Goal: Task Accomplishment & Management: Manage account settings

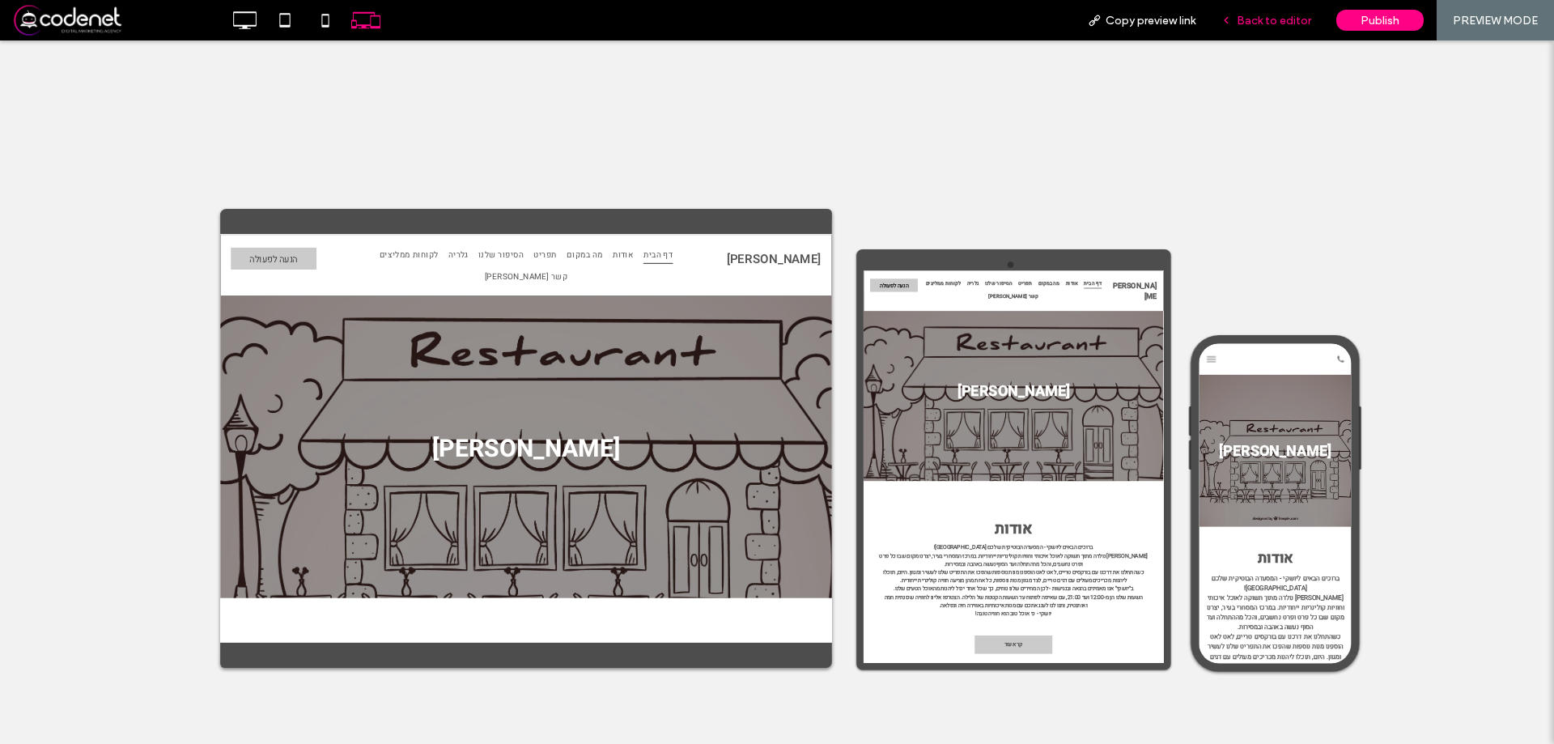
click at [1261, 23] on span "Back to editor" at bounding box center [1273, 21] width 74 height 14
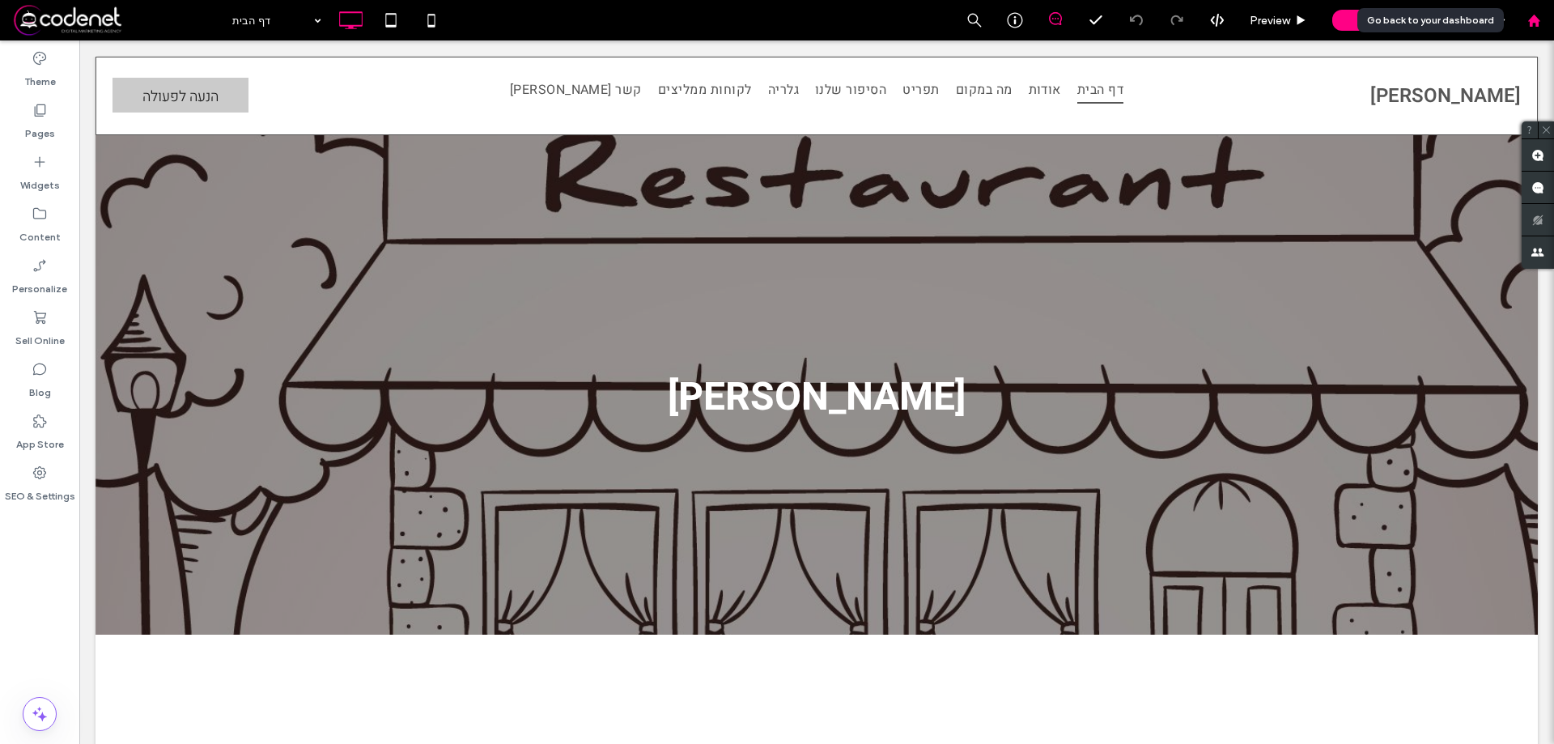
click at [1537, 27] on icon at bounding box center [1534, 21] width 14 height 14
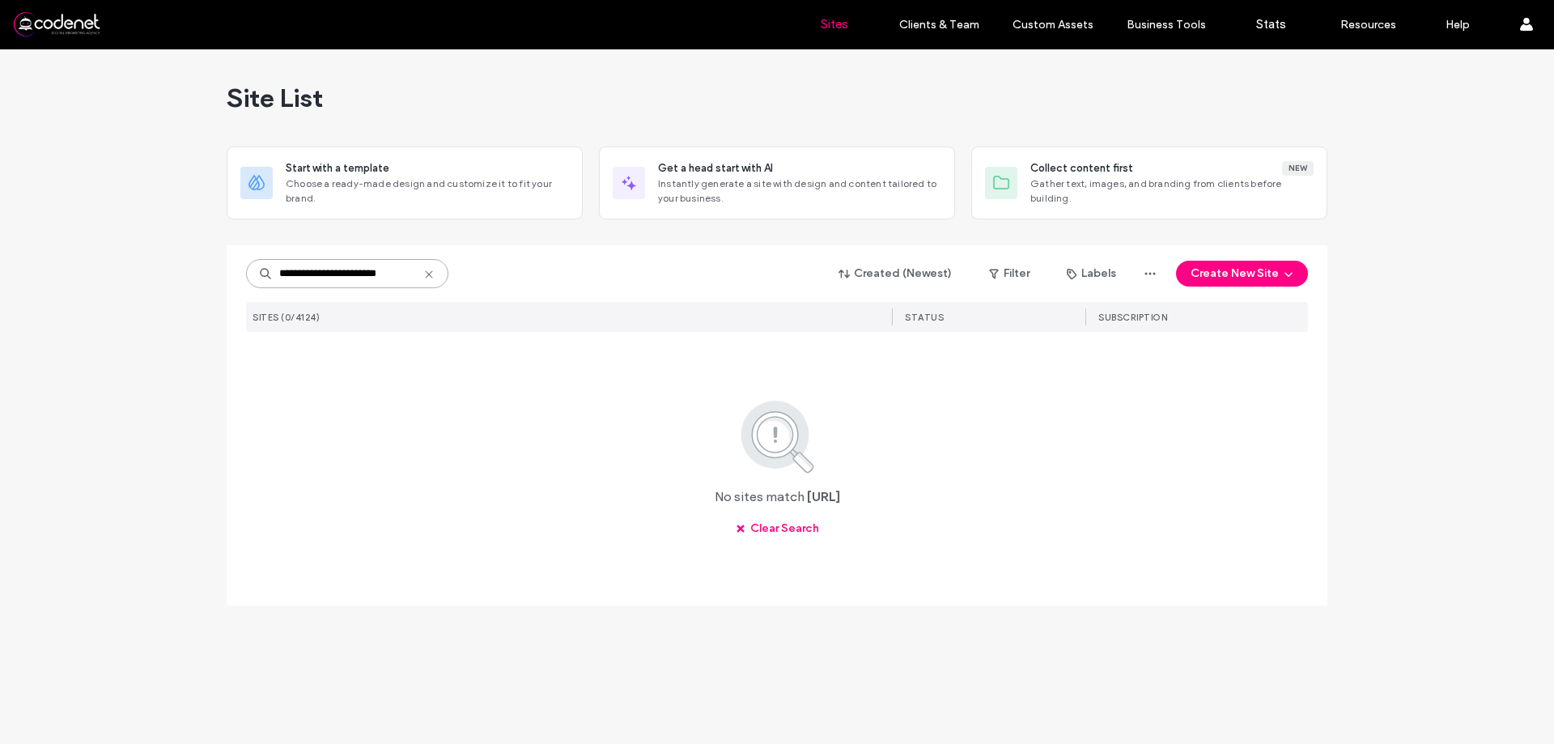
click at [376, 273] on input "**********" at bounding box center [347, 273] width 202 height 29
paste input
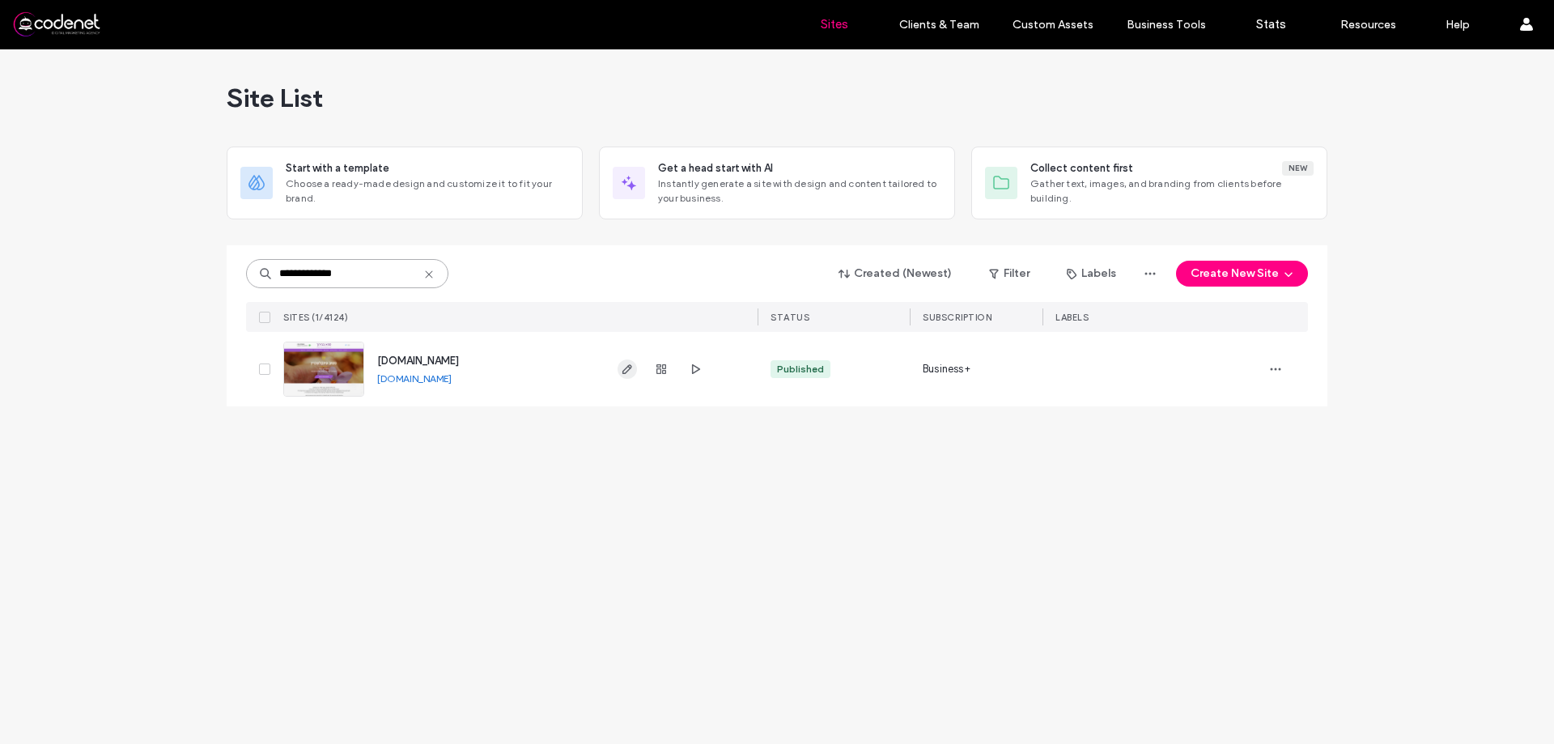
type input "**********"
click at [627, 367] on use "button" at bounding box center [627, 369] width 10 height 10
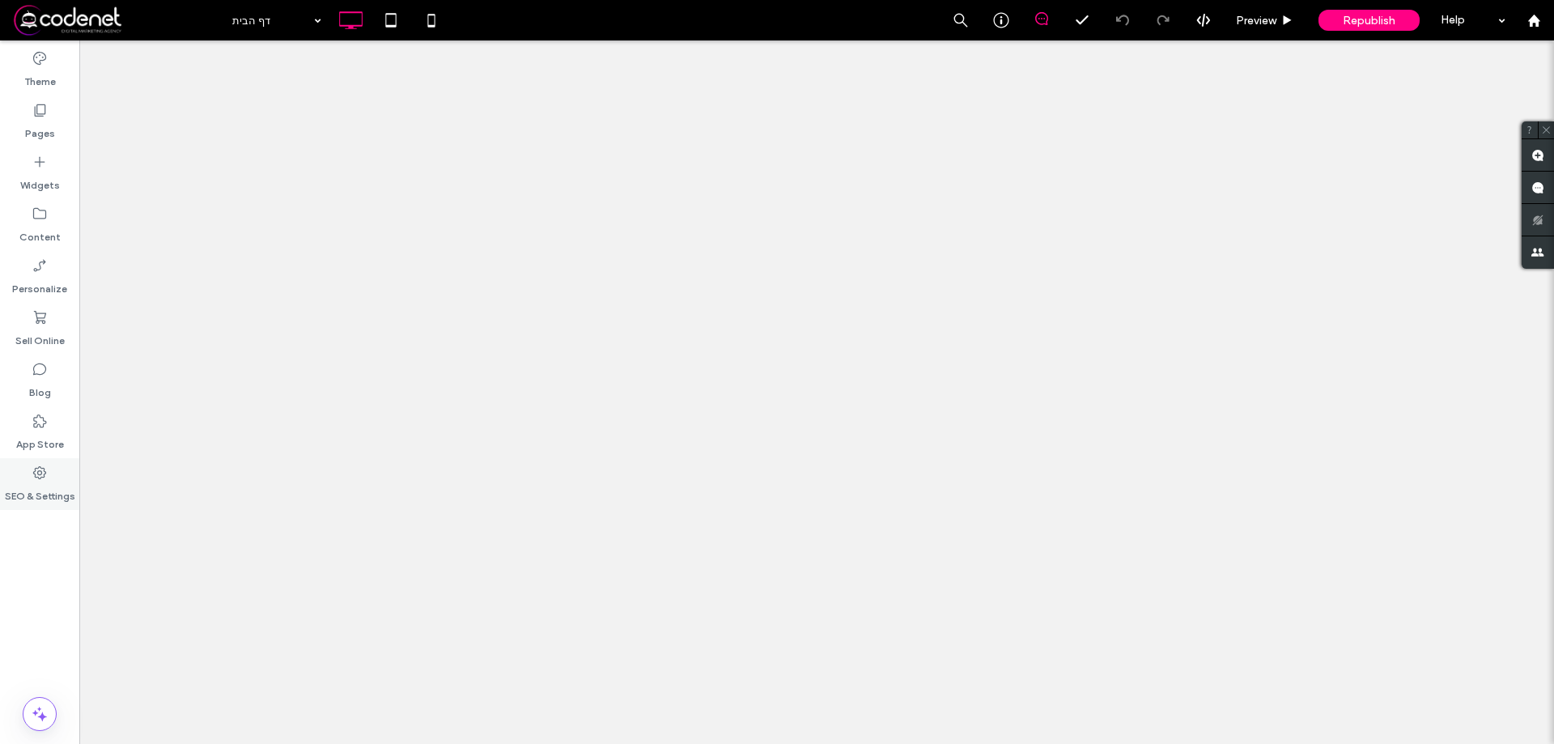
click at [33, 467] on icon at bounding box center [40, 472] width 16 height 16
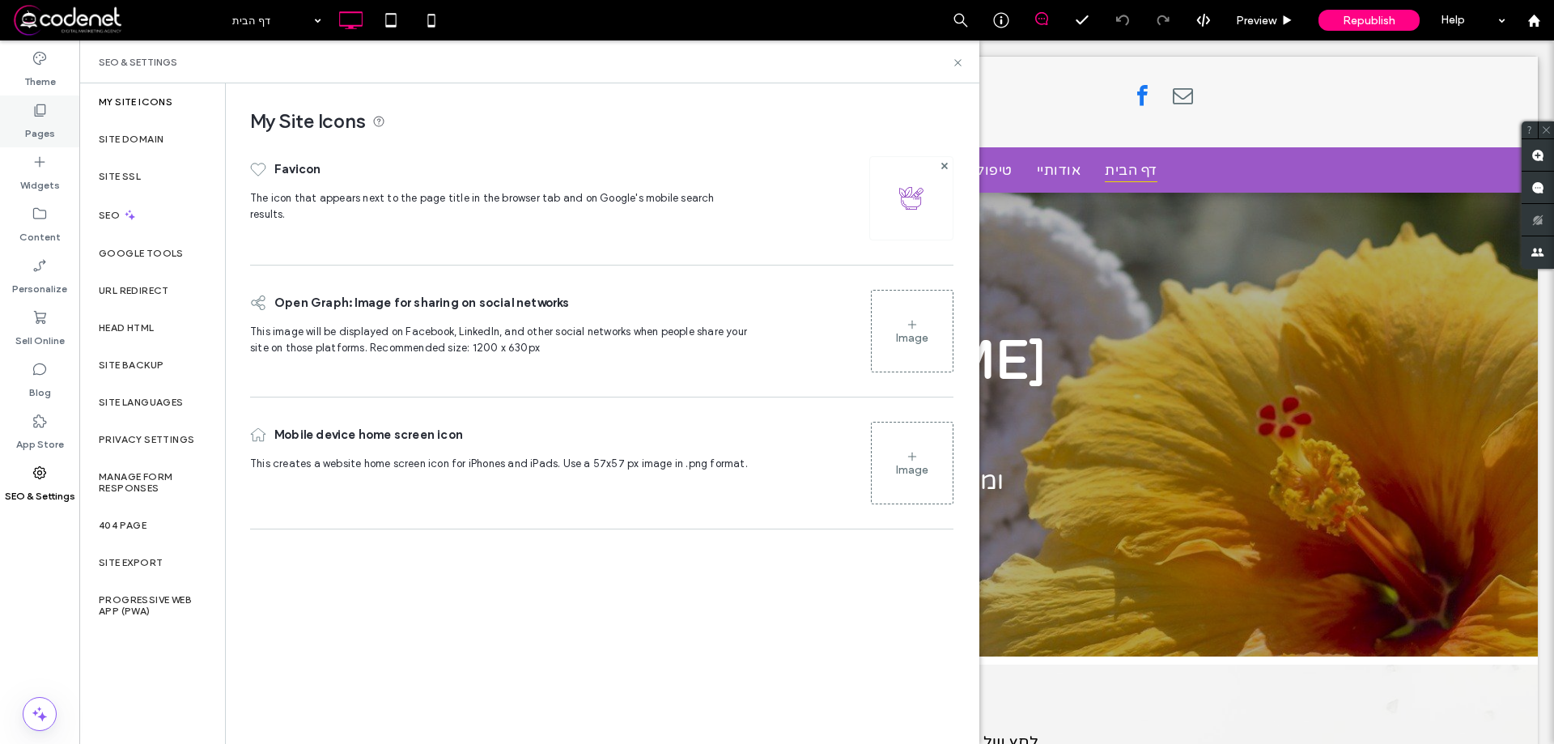
click at [36, 133] on label "Pages" at bounding box center [40, 129] width 30 height 23
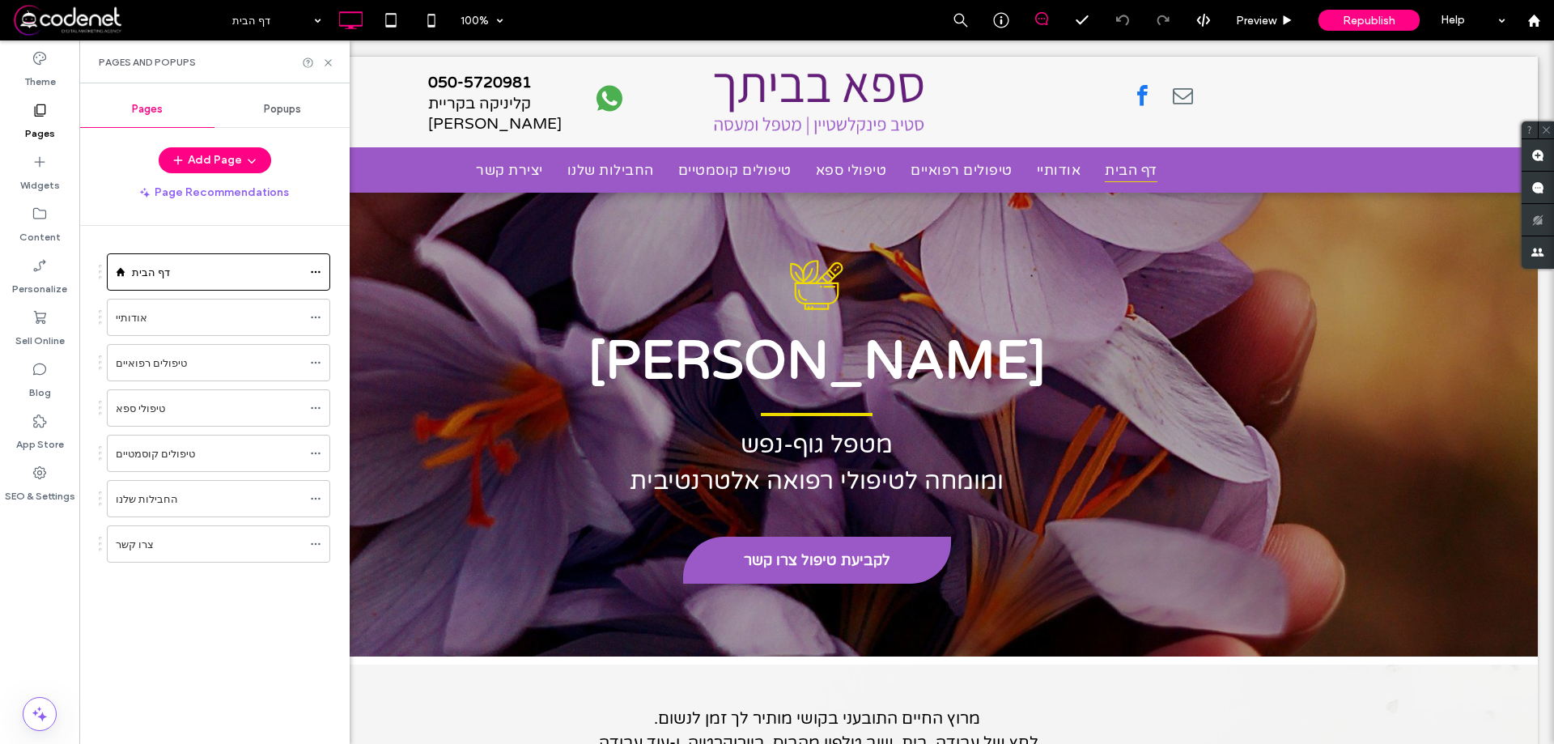
click at [262, 98] on div "Popups" at bounding box center [281, 109] width 135 height 36
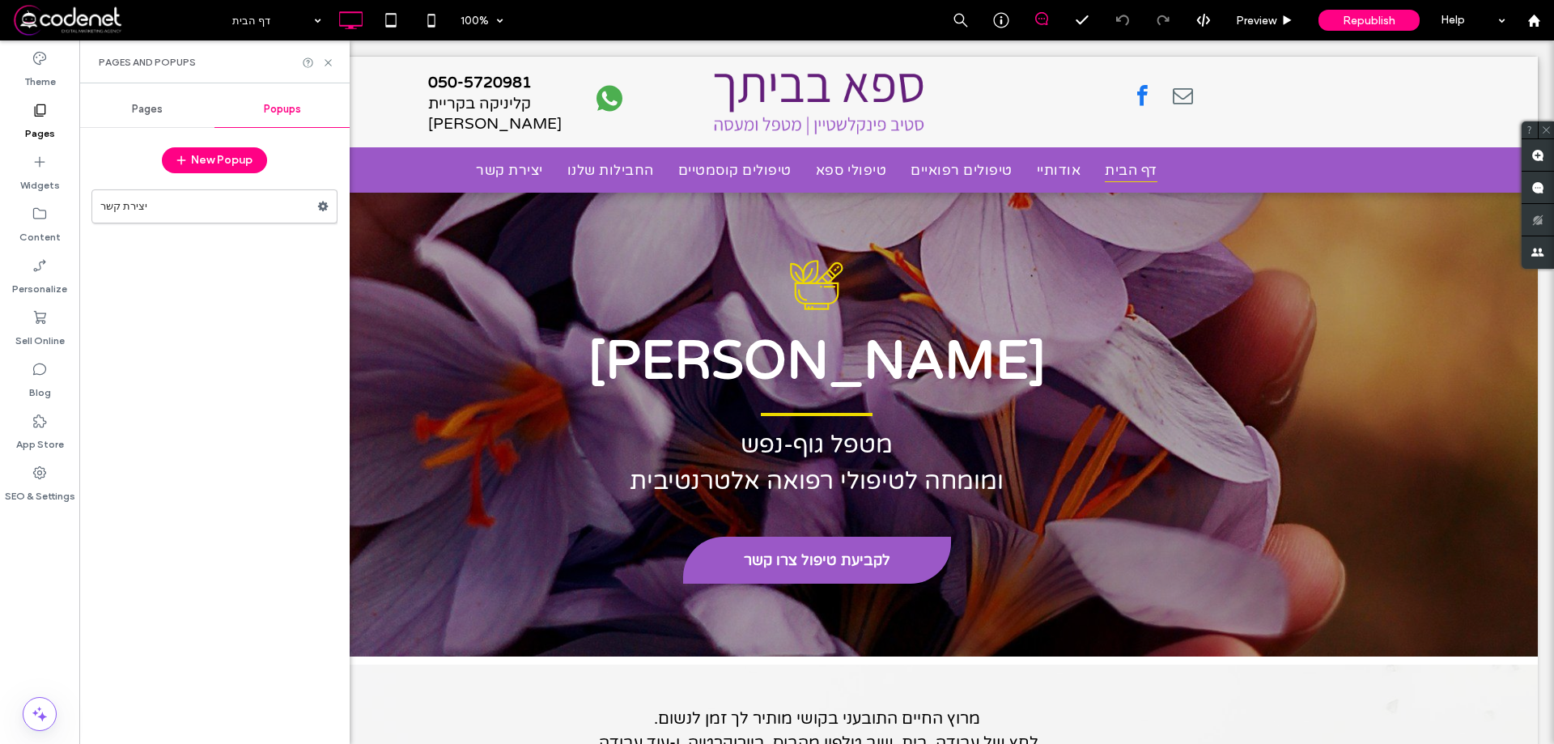
click at [199, 225] on div "יצירת קשר" at bounding box center [214, 458] width 246 height 554
click at [199, 221] on label "יצירת קשר" at bounding box center [208, 206] width 217 height 32
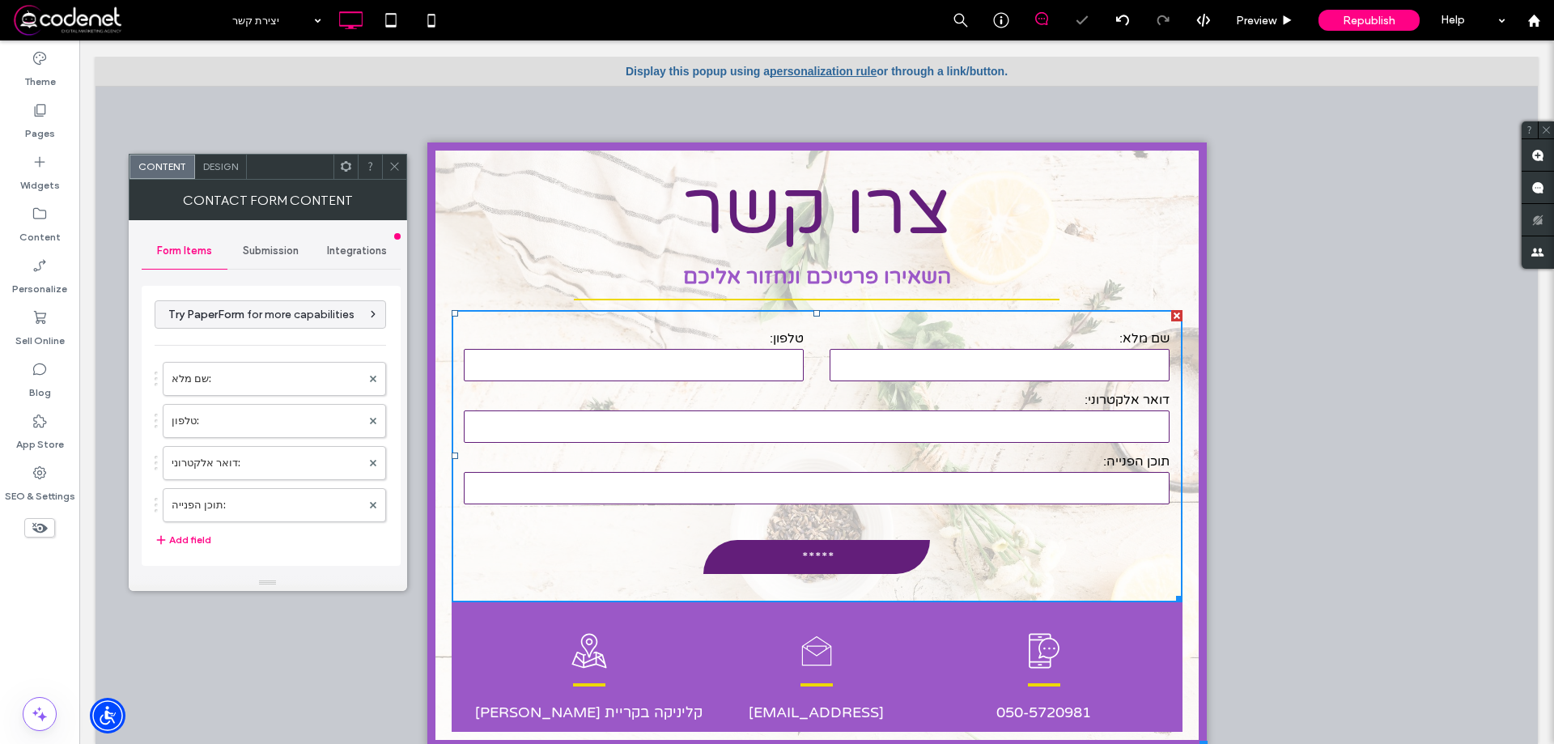
click at [240, 240] on div "Submission" at bounding box center [270, 251] width 87 height 36
click at [268, 319] on label "New submission notification" at bounding box center [271, 327] width 216 height 32
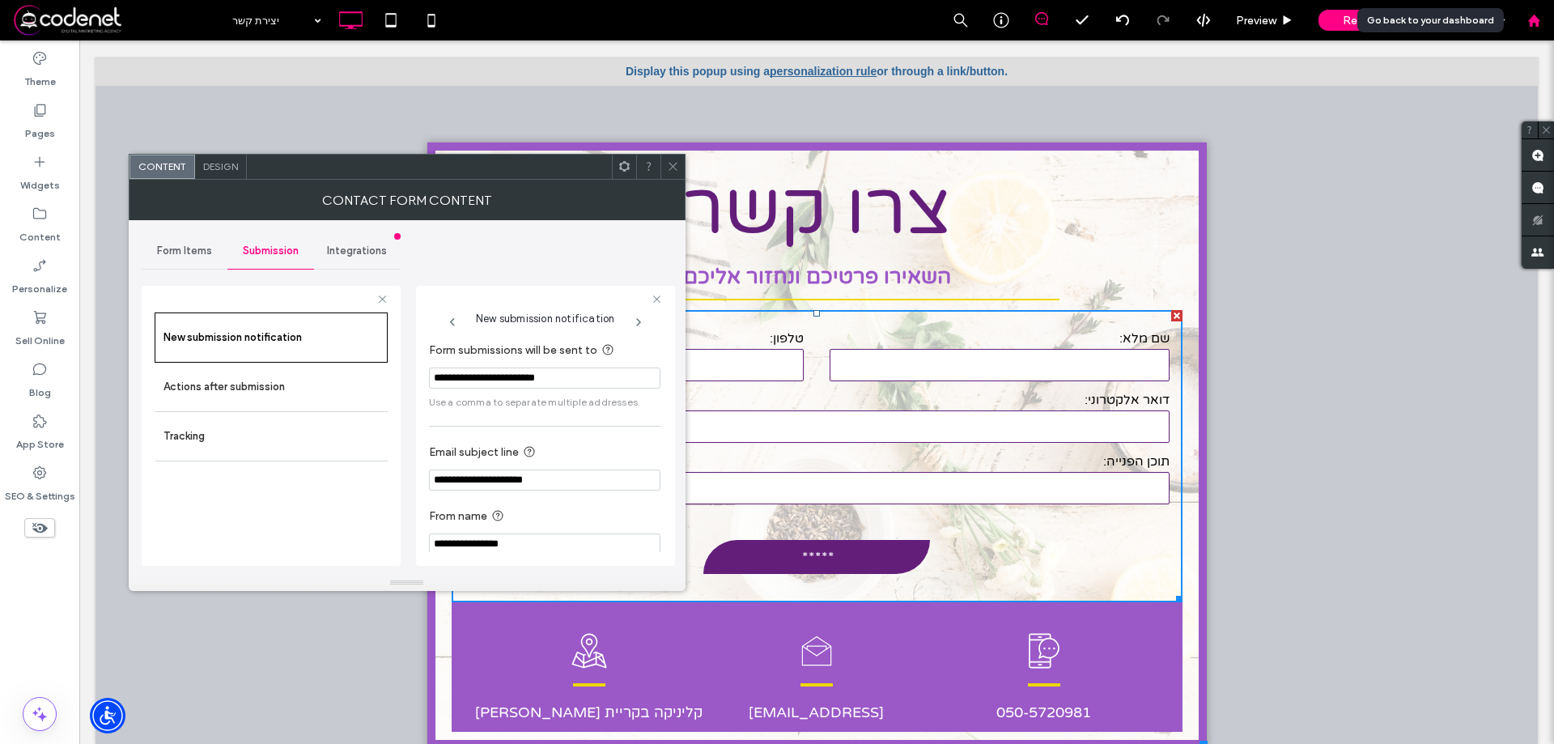
click at [1529, 14] on icon at bounding box center [1534, 21] width 14 height 14
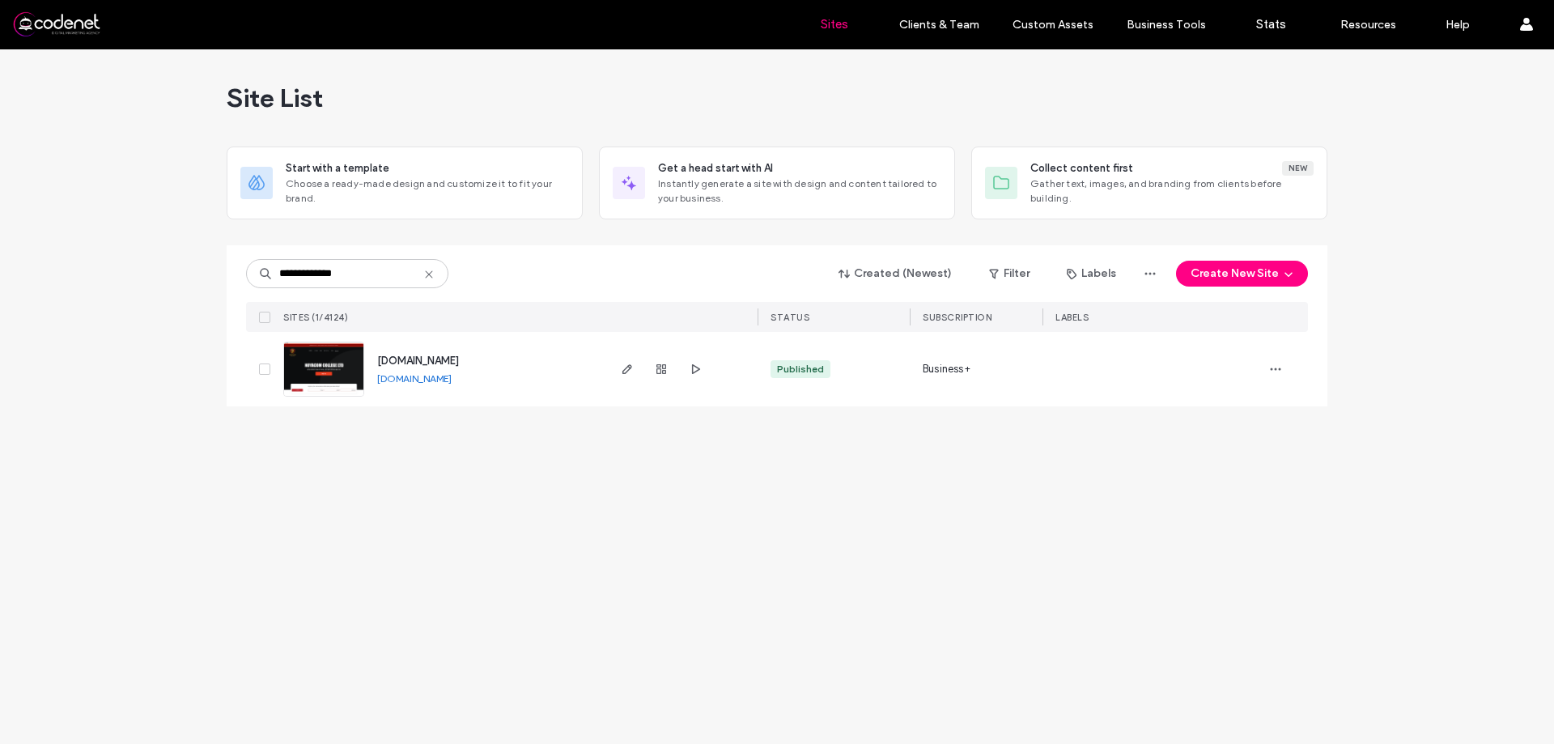
type input "**********"
click at [603, 384] on div "[DOMAIN_NAME] [DOMAIN_NAME]" at bounding box center [484, 369] width 240 height 74
click at [615, 376] on div at bounding box center [680, 369] width 153 height 74
click at [619, 373] on span "button" at bounding box center [626, 368] width 19 height 19
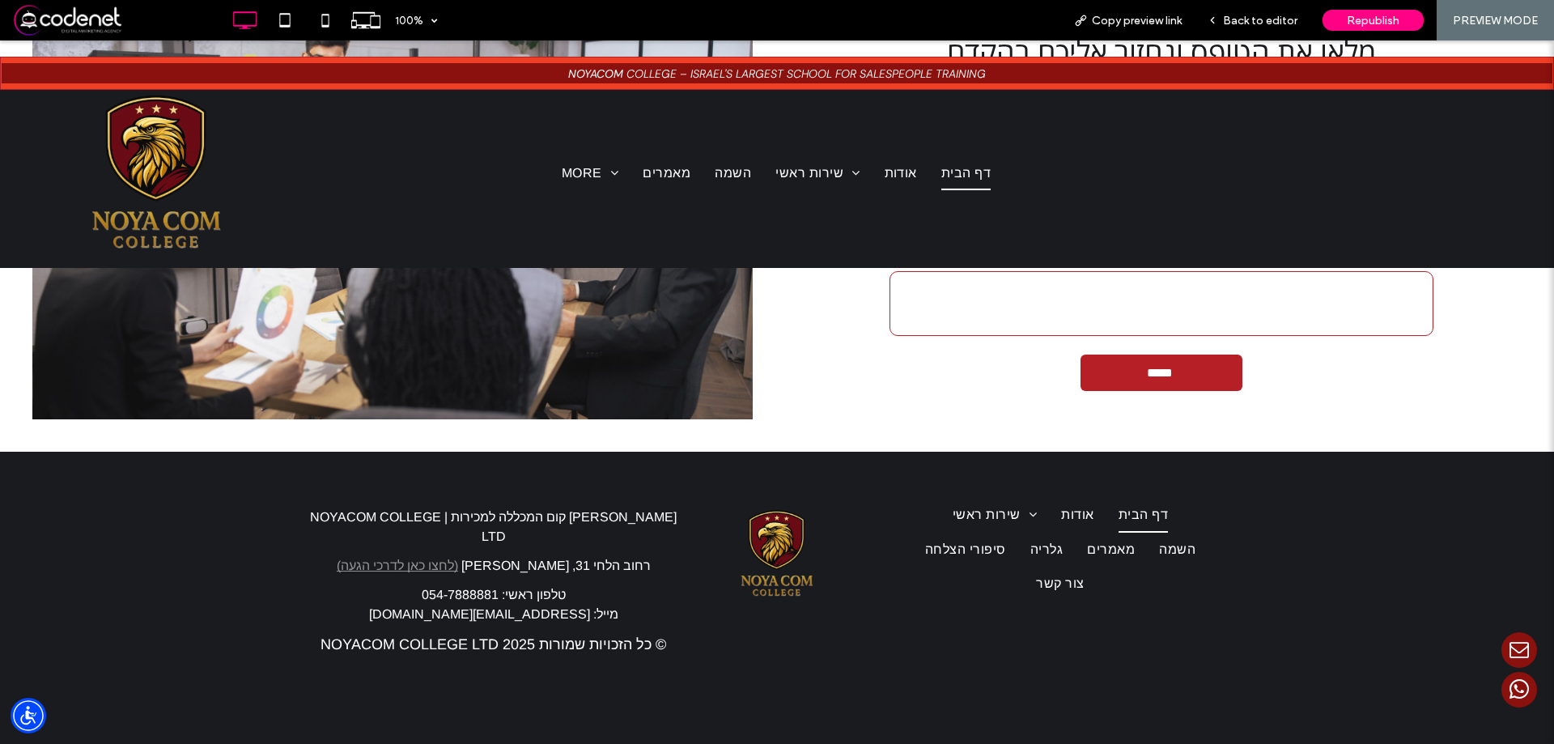
scroll to position [3959, 0]
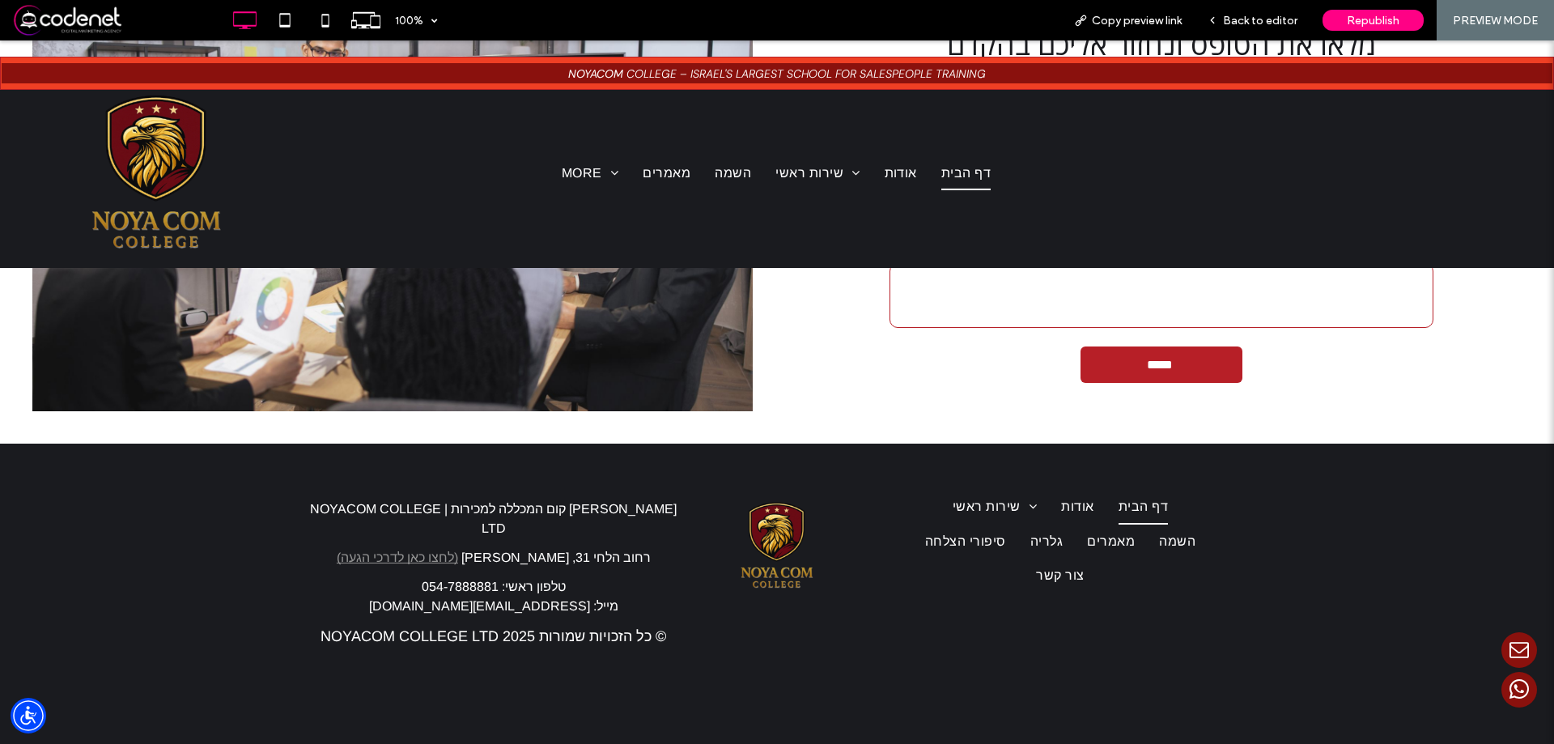
click at [635, 628] on span "© כל הזכויות שמורות NOYACOM COLLEGE LTD 2025" at bounding box center [492, 636] width 345 height 16
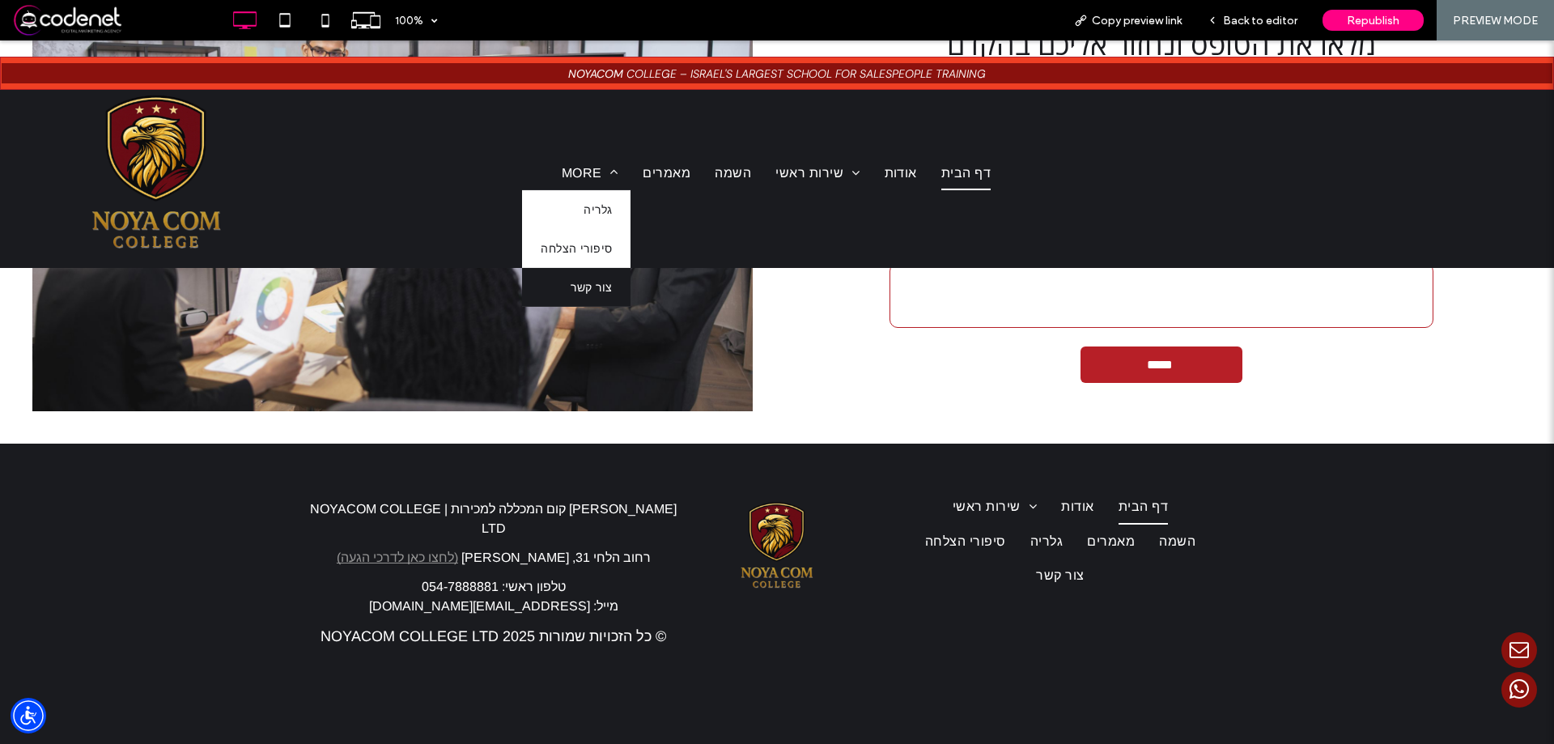
click at [587, 281] on span "צור קשר" at bounding box center [590, 287] width 41 height 23
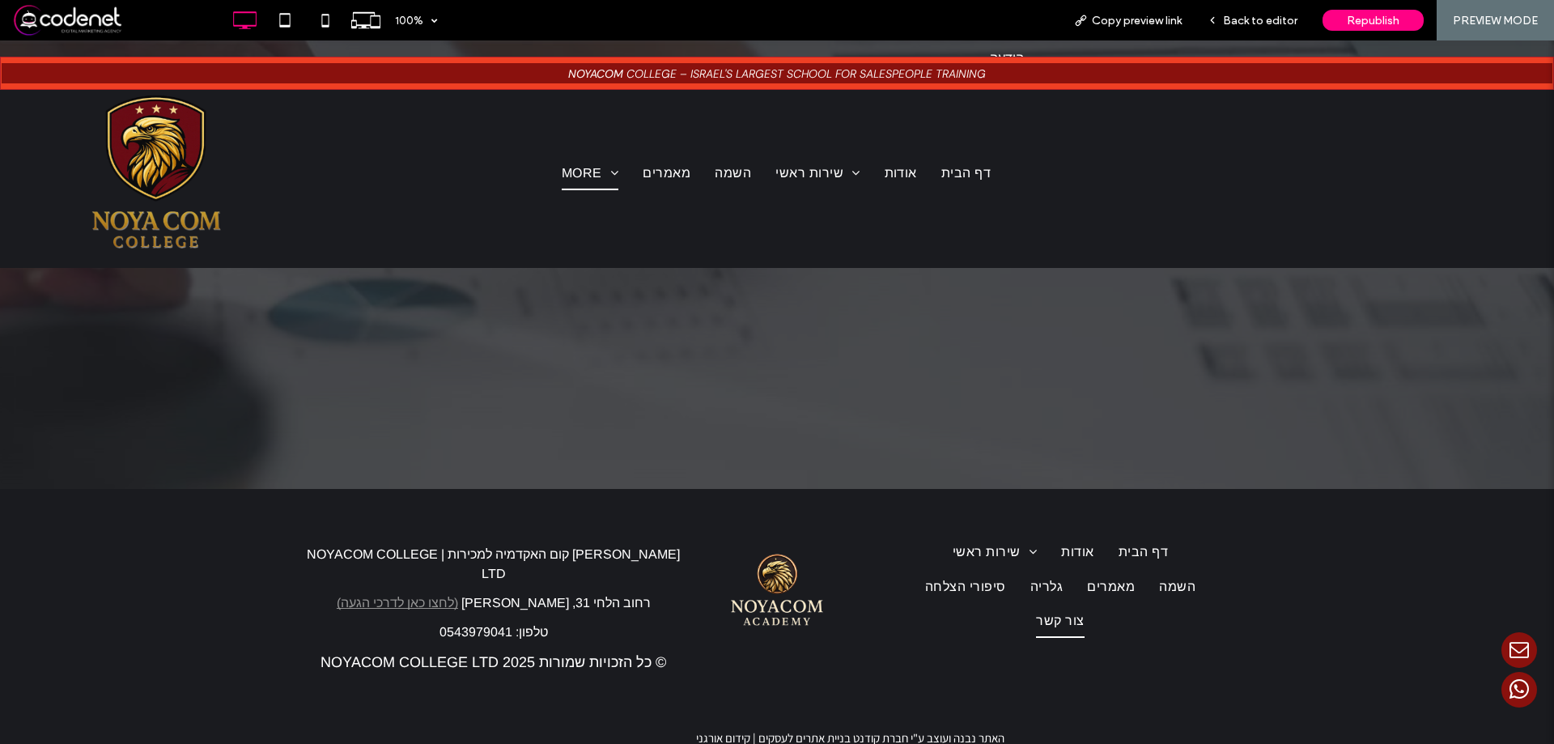
scroll to position [485, 0]
click at [675, 181] on span "מאמרים" at bounding box center [666, 172] width 48 height 34
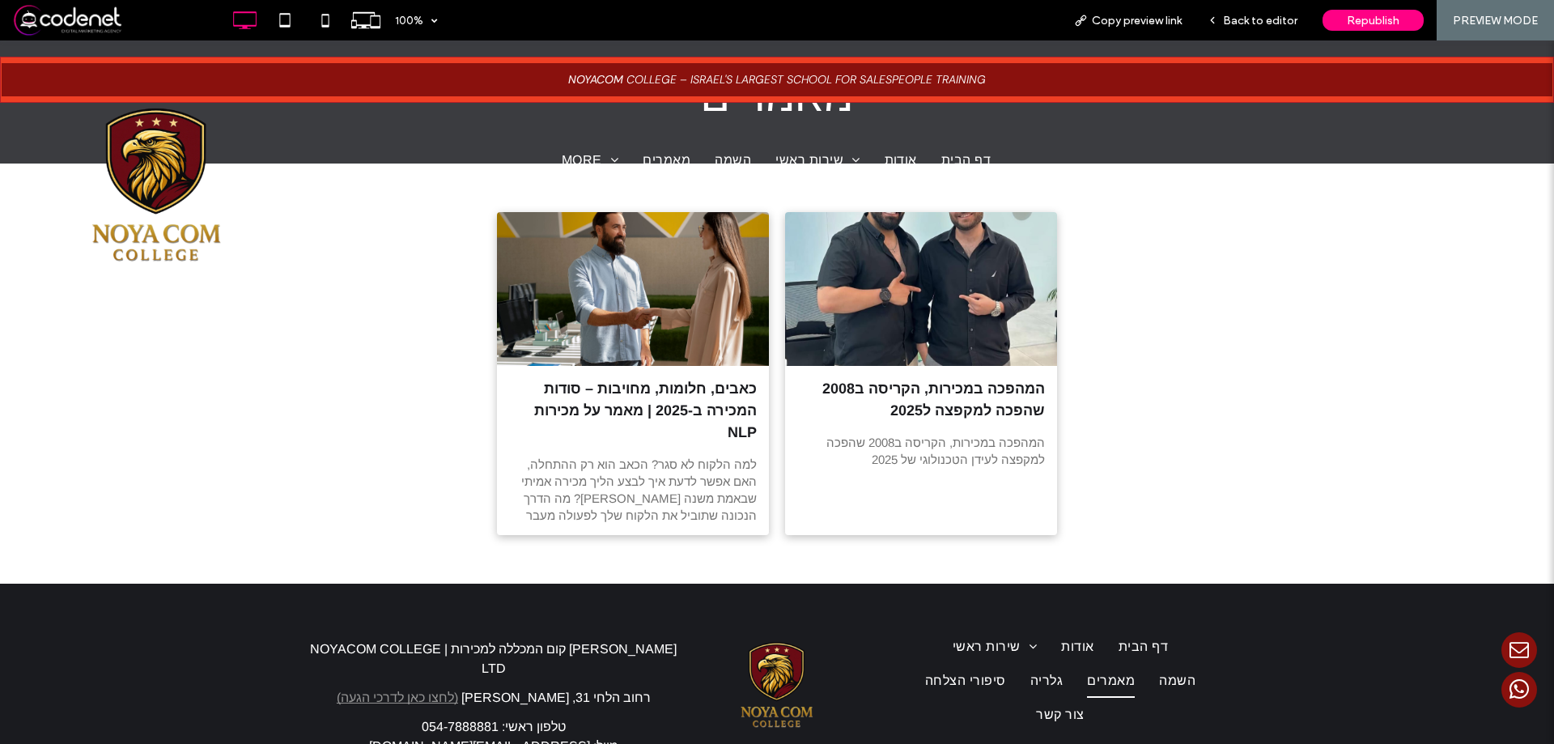
scroll to position [303, 0]
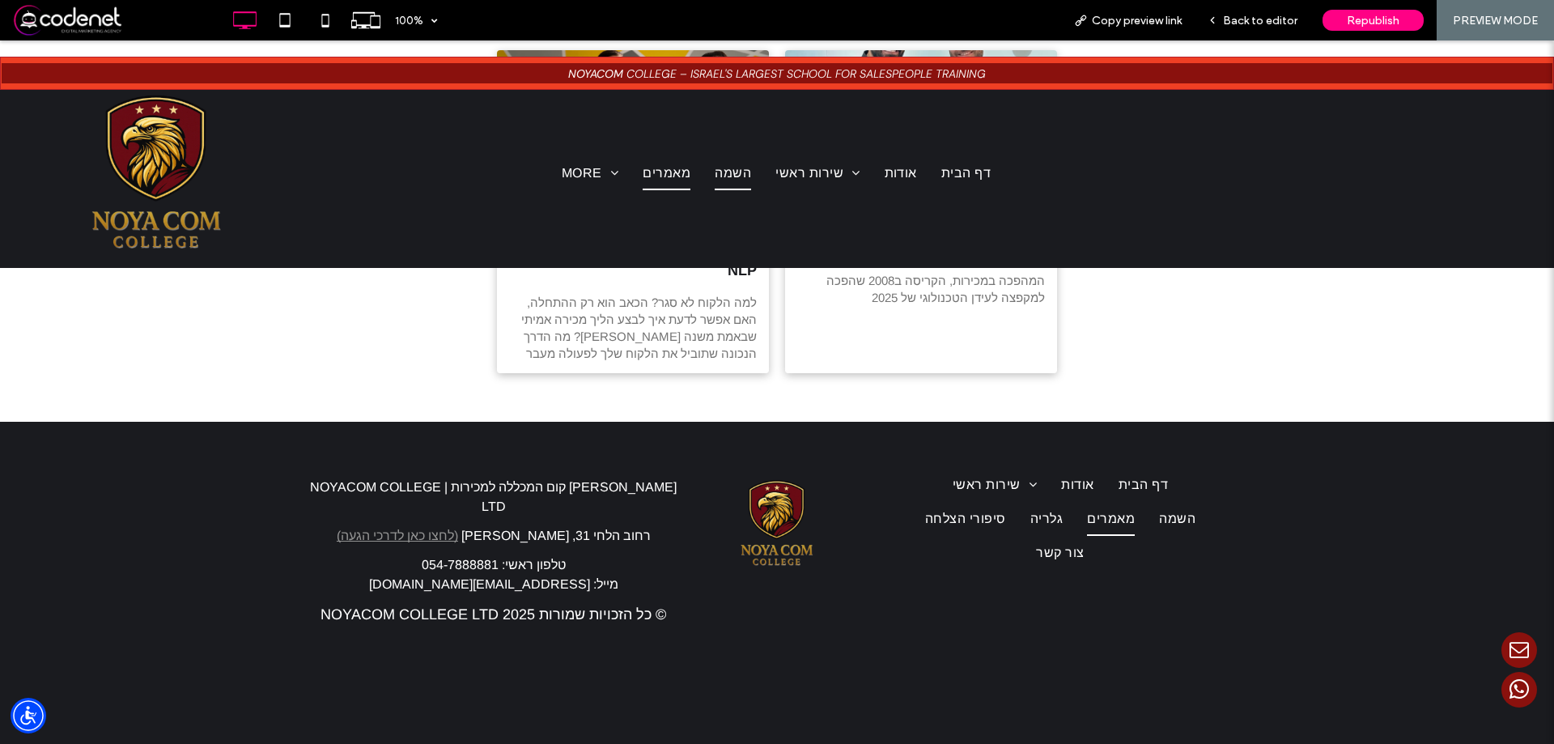
click at [737, 159] on span "השמה" at bounding box center [732, 172] width 36 height 34
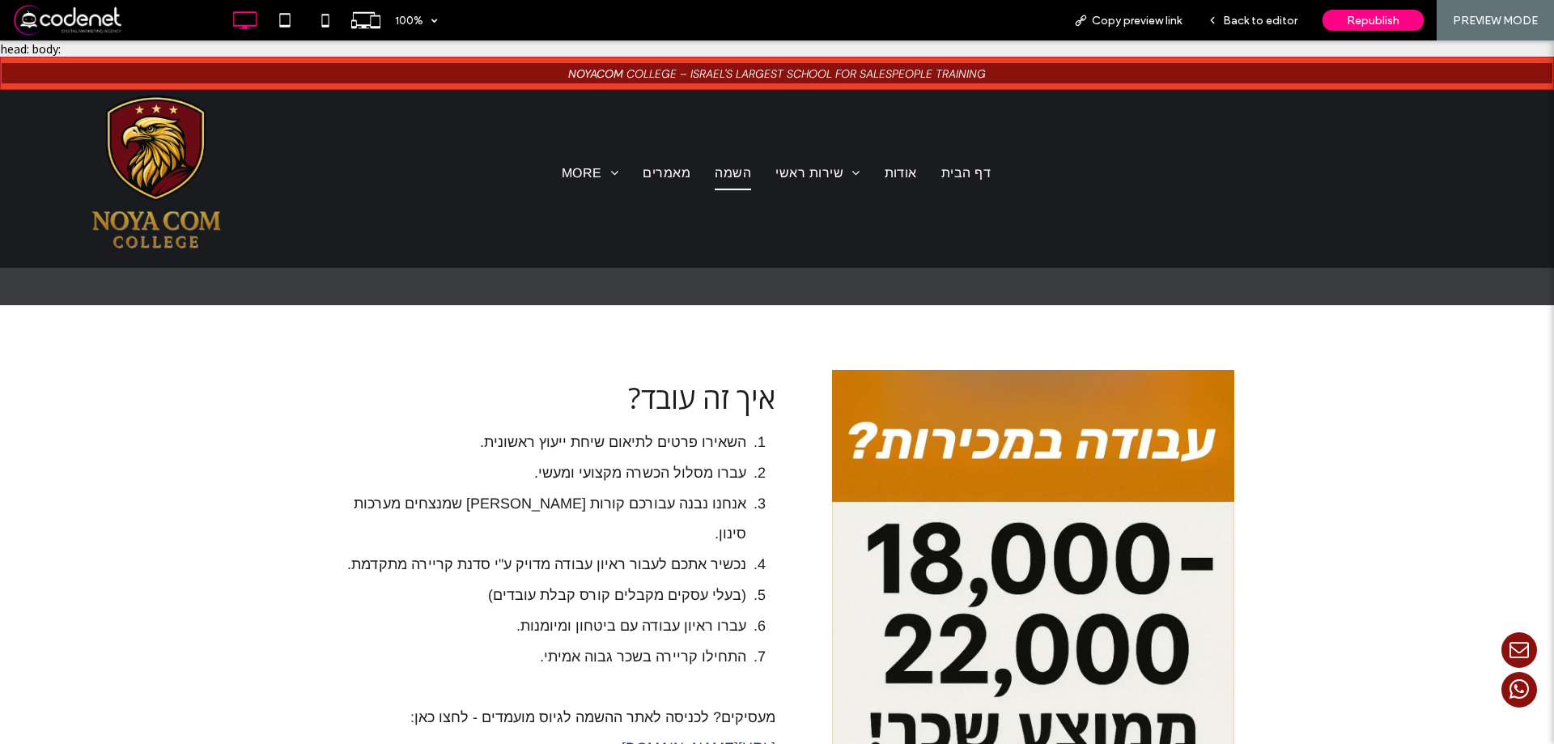
scroll to position [368, 0]
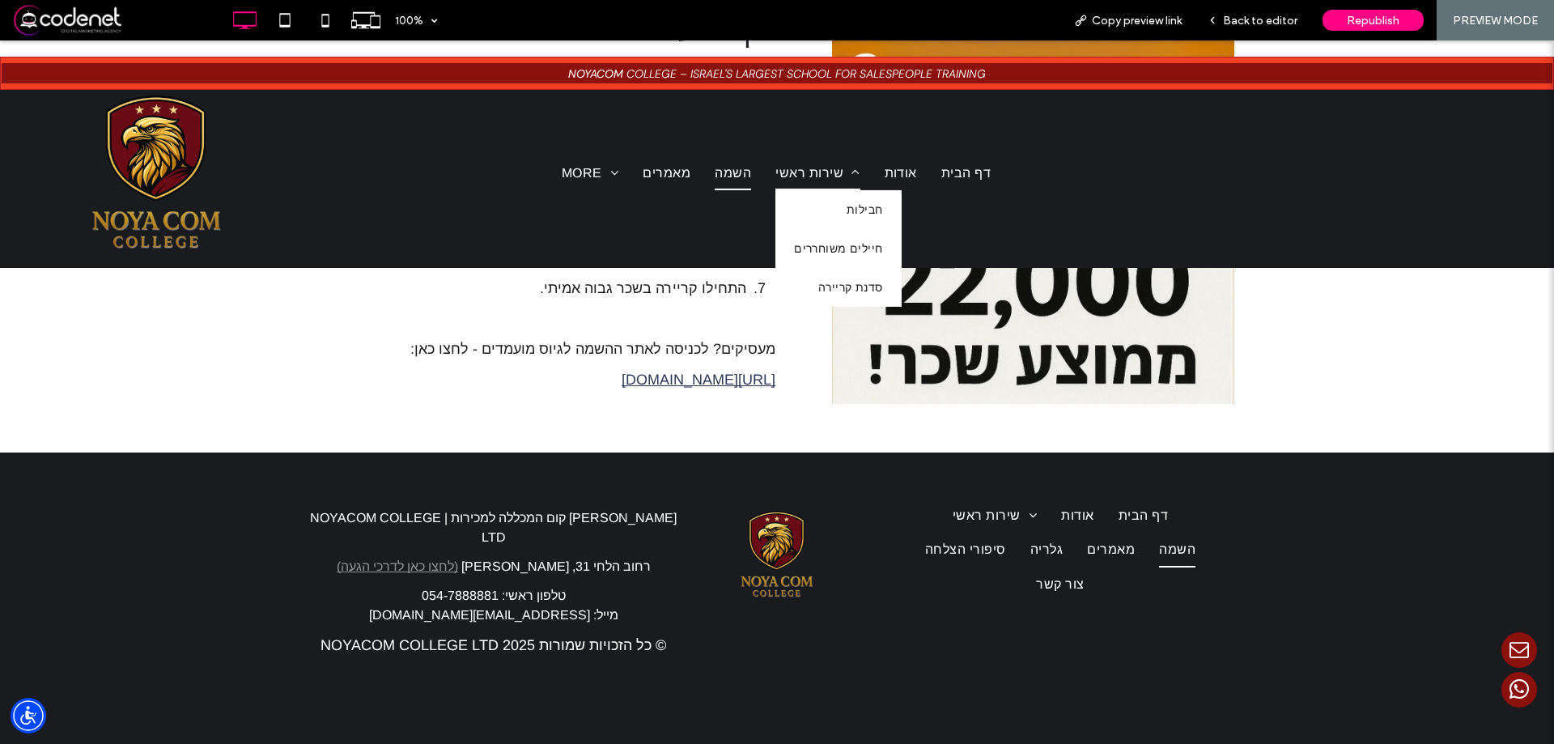
drag, startPoint x: 818, startPoint y: 175, endPoint x: 819, endPoint y: 234, distance: 59.1
click at [818, 175] on span "שירות ראשי" at bounding box center [817, 172] width 84 height 34
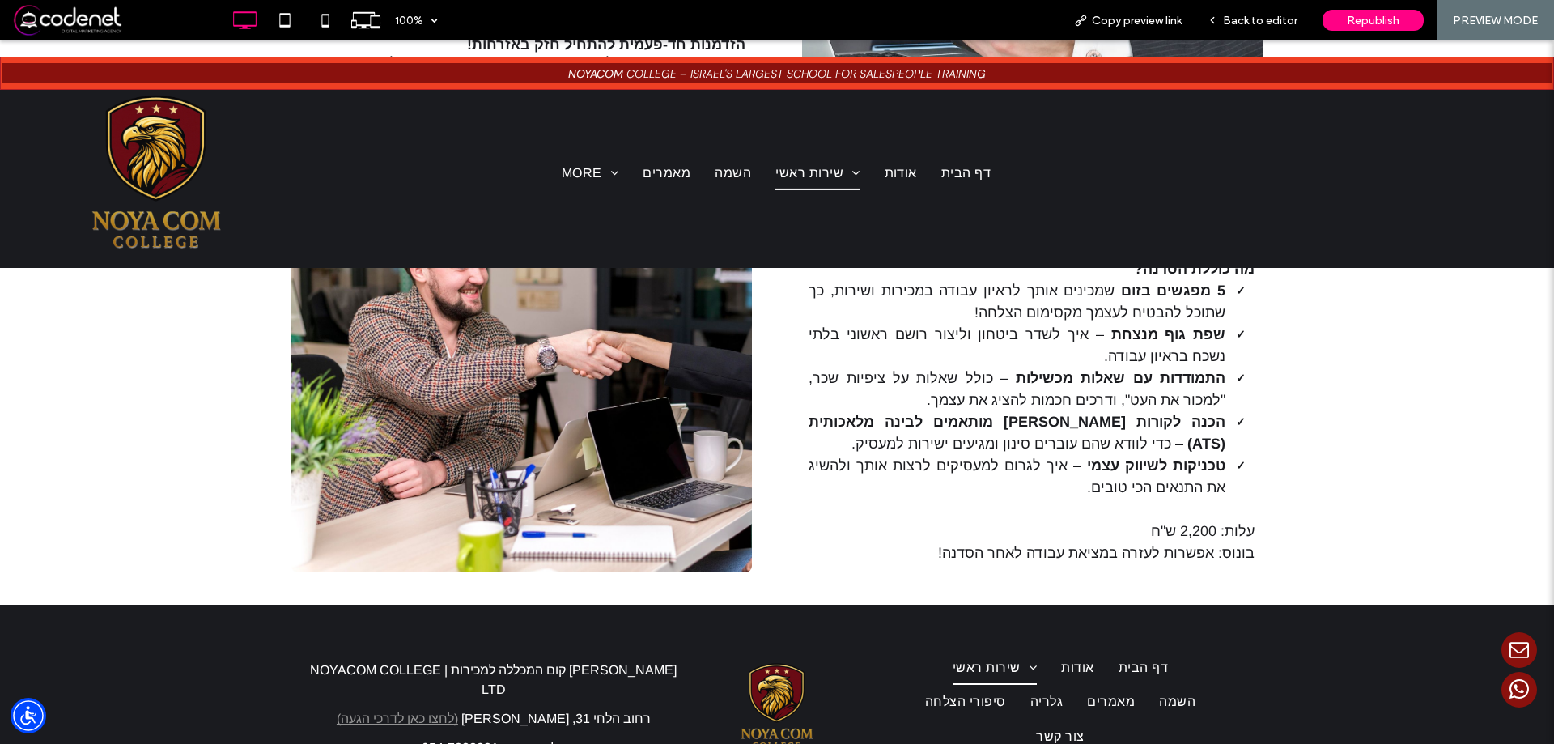
scroll to position [3301, 0]
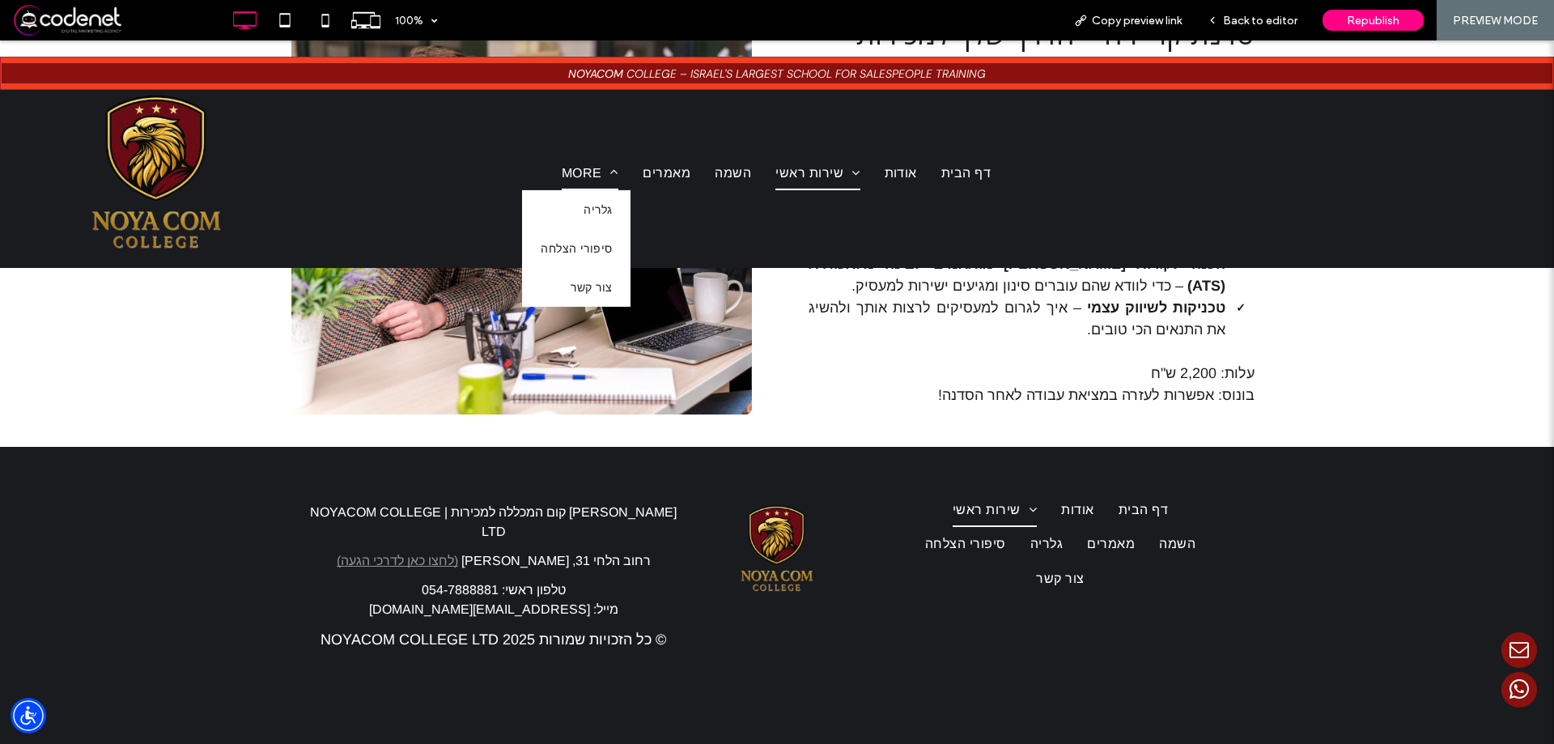
click at [572, 174] on span "MORE" at bounding box center [590, 172] width 57 height 34
click at [622, 213] on link "גלריה" at bounding box center [576, 209] width 108 height 39
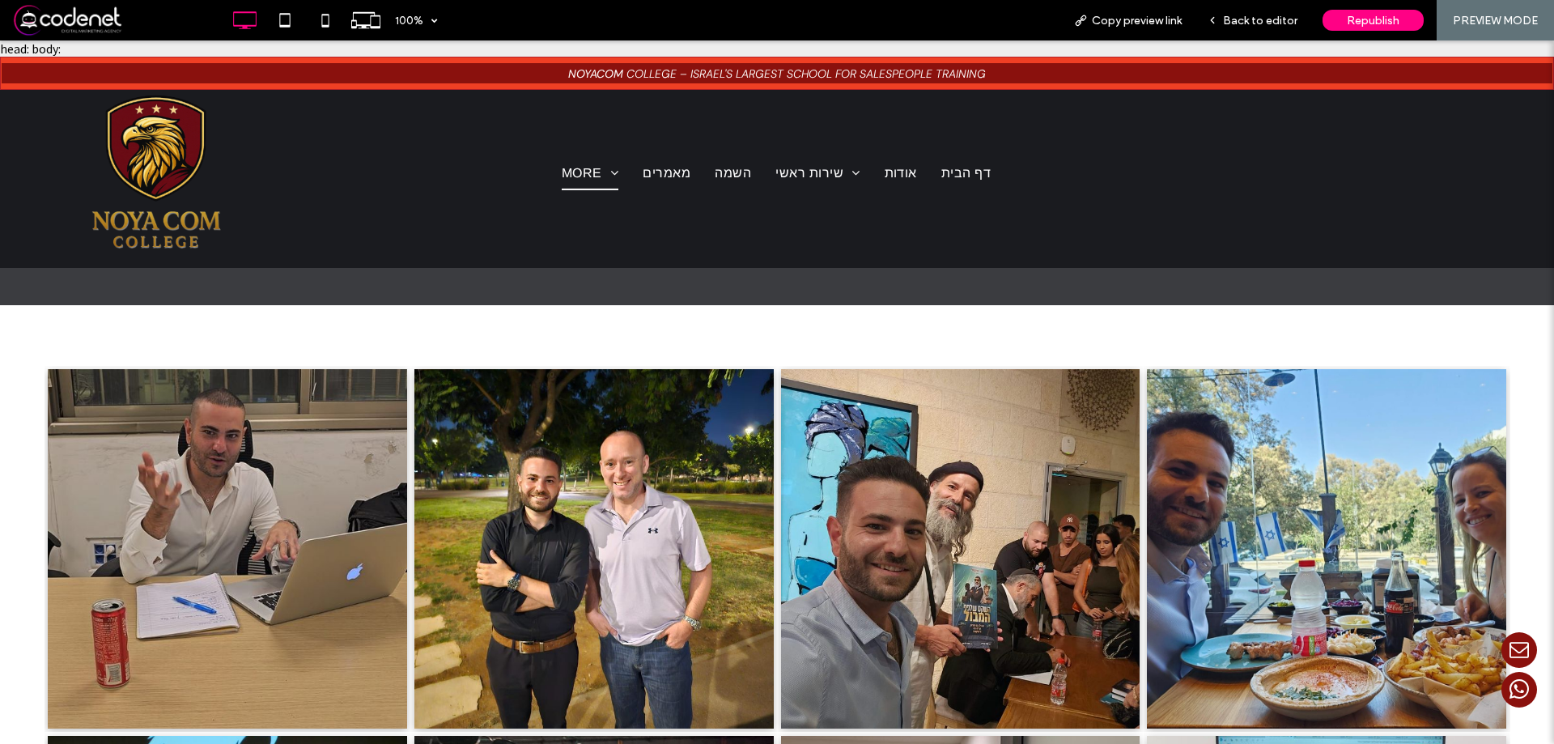
scroll to position [2804, 0]
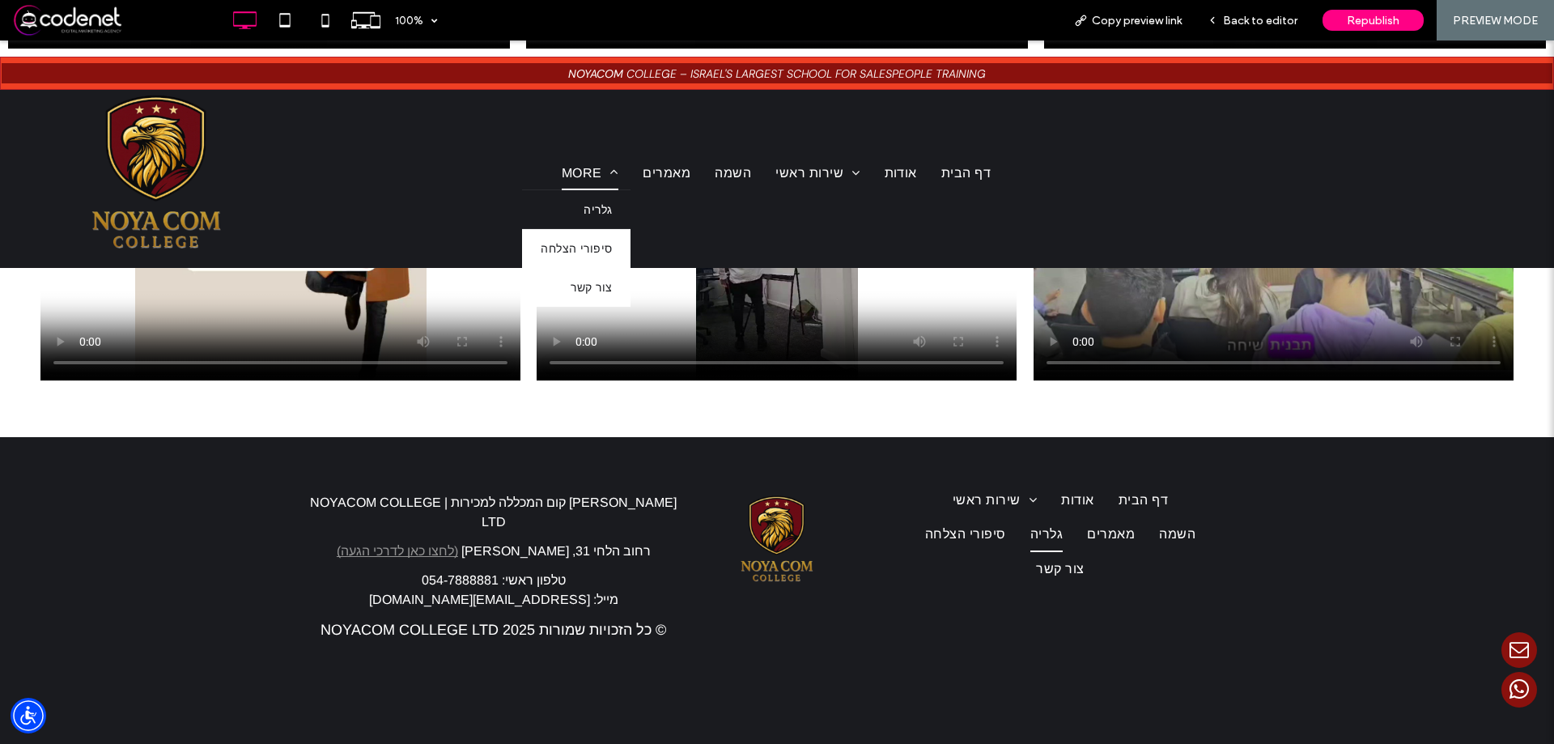
click at [576, 169] on span "MORE" at bounding box center [590, 172] width 57 height 34
click at [587, 238] on span "סיפורי הצלחה" at bounding box center [575, 248] width 71 height 23
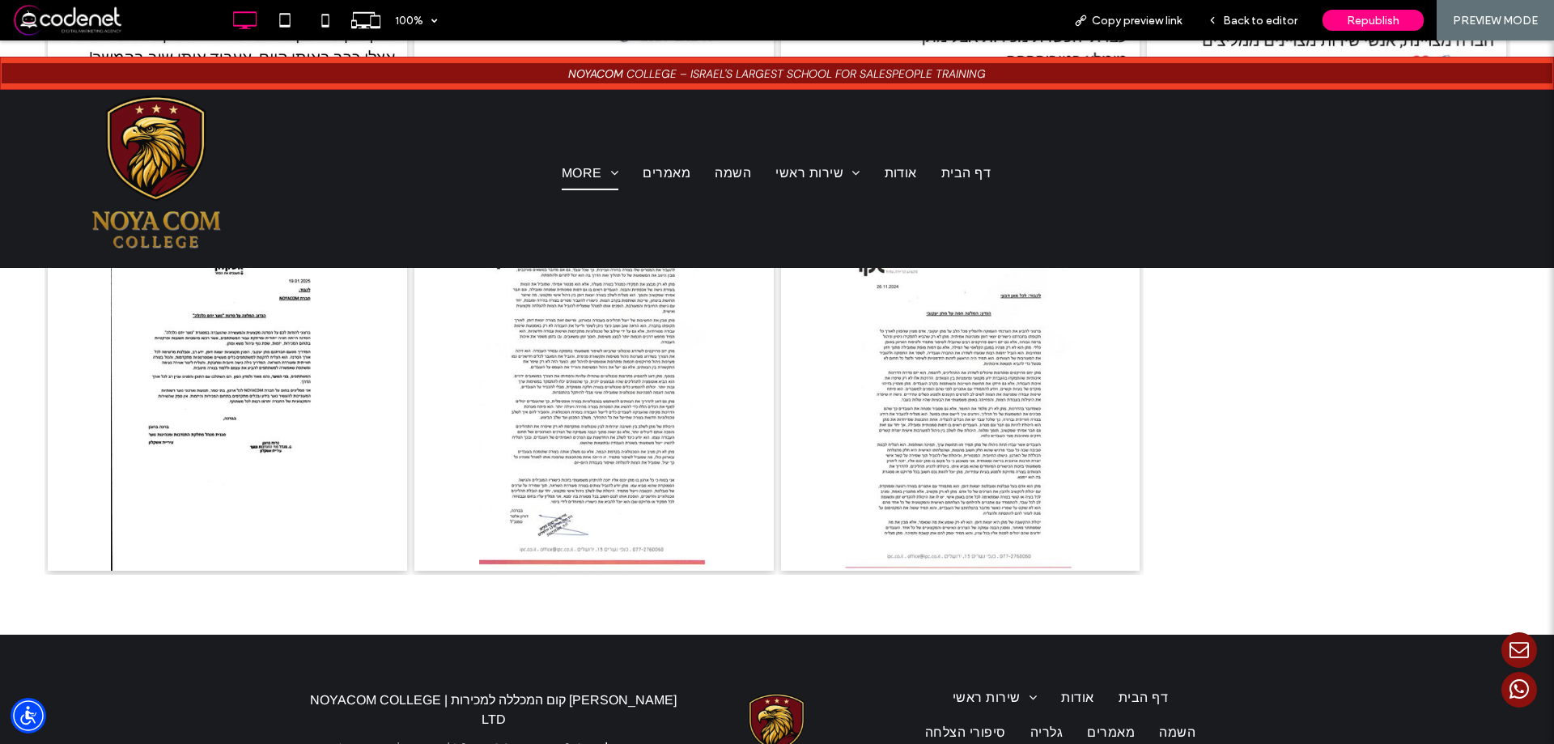
scroll to position [699, 0]
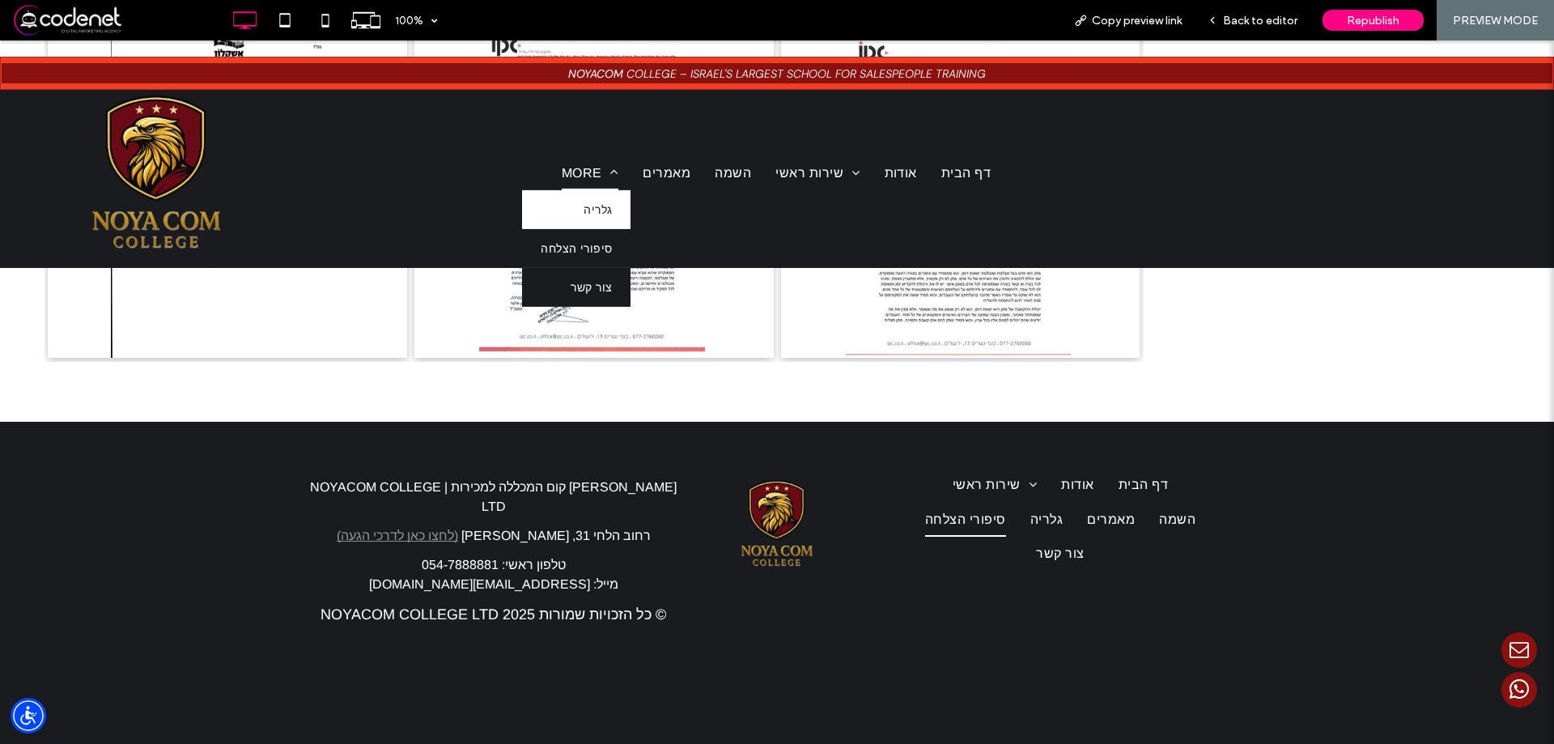
click at [600, 273] on link "צור קשר" at bounding box center [576, 287] width 108 height 39
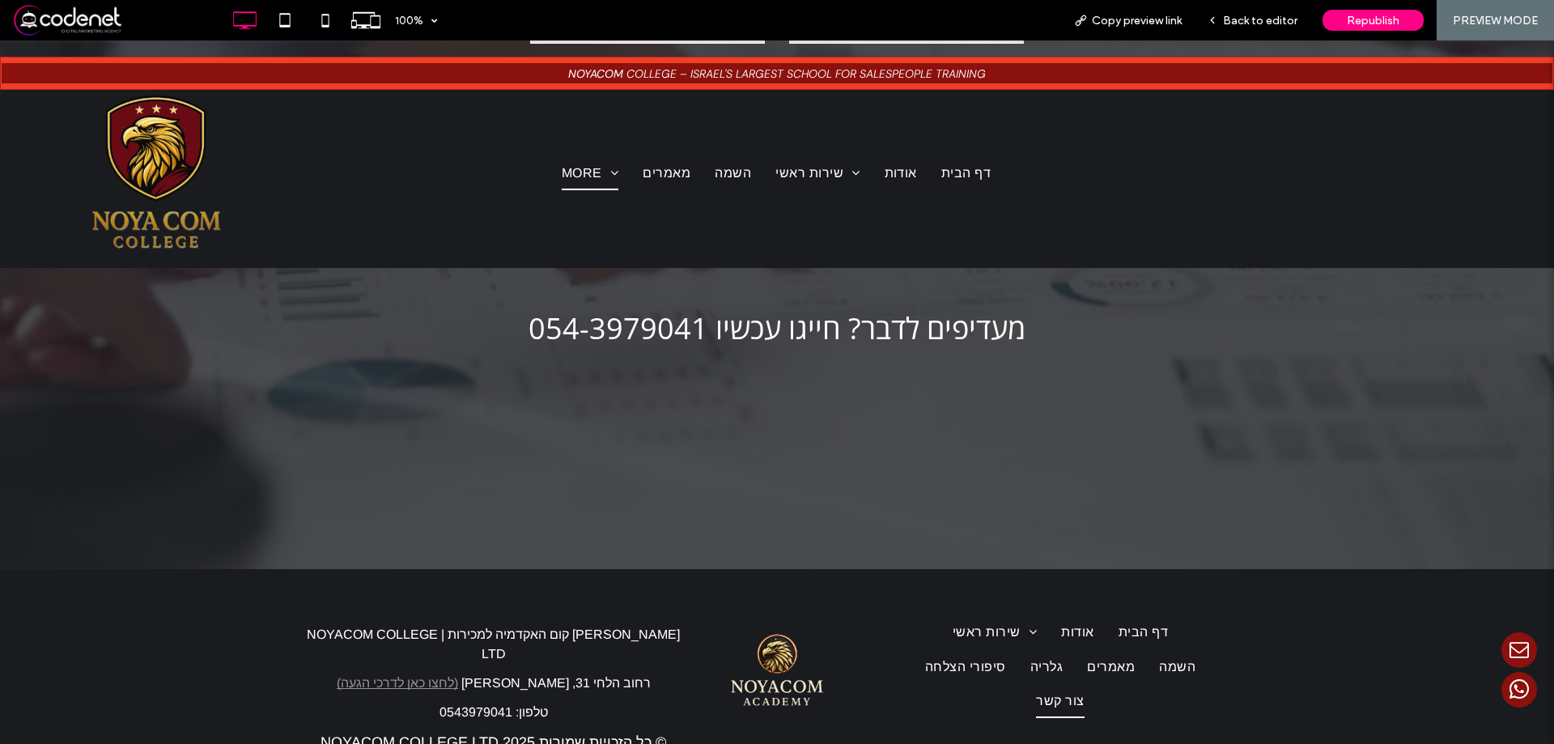
scroll to position [485, 0]
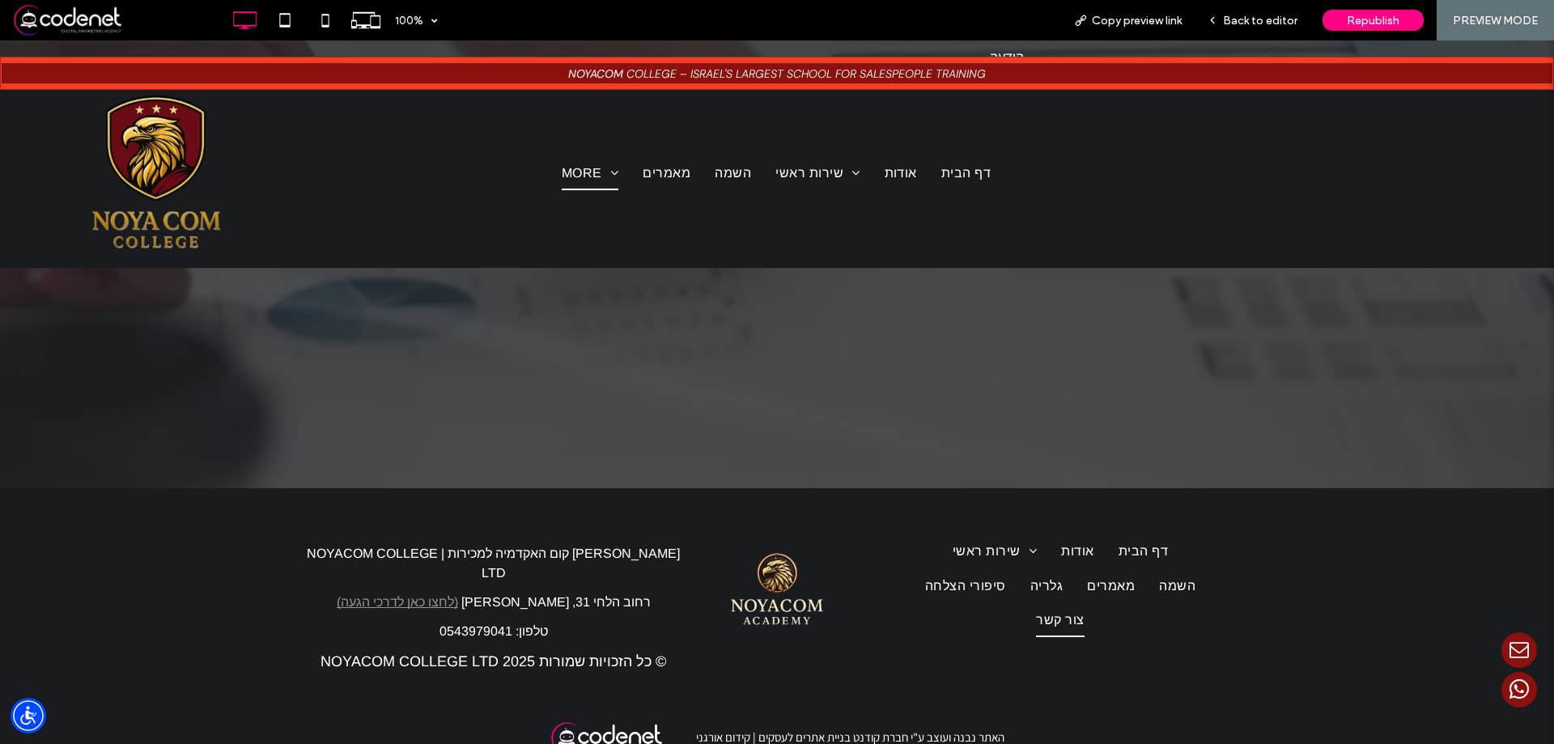
click at [338, 651] on p "© כל הזכויות שמורות NOYACOM COLLEGE LTD 2025" at bounding box center [493, 662] width 388 height 22
click at [341, 653] on span "© כל הזכויות שמורות NOYACOM COLLEGE LTD 2025" at bounding box center [492, 661] width 345 height 16
copy span "NOYACOM"
click at [1266, 27] on span "Back to editor" at bounding box center [1260, 21] width 74 height 14
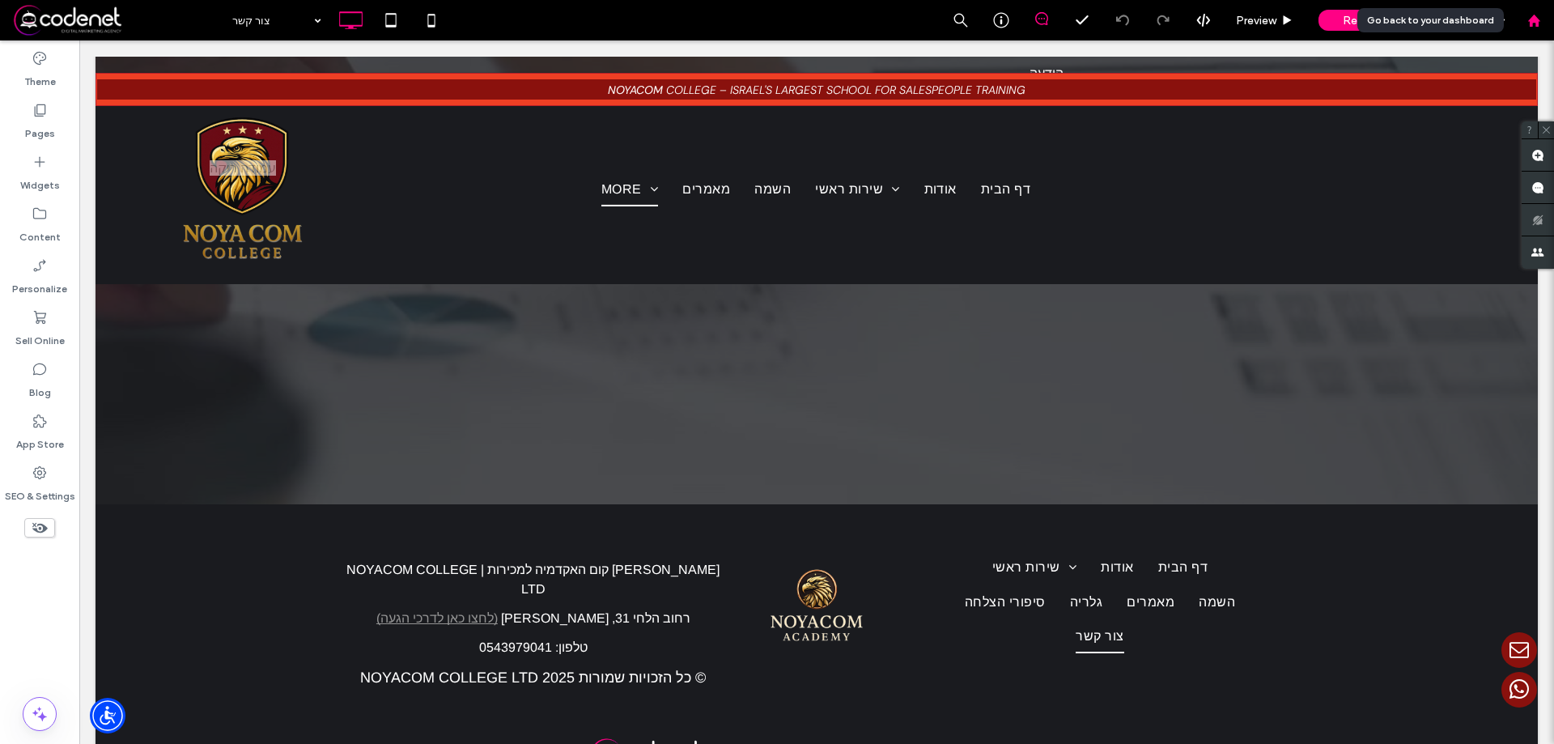
click at [1533, 9] on div at bounding box center [1533, 20] width 40 height 40
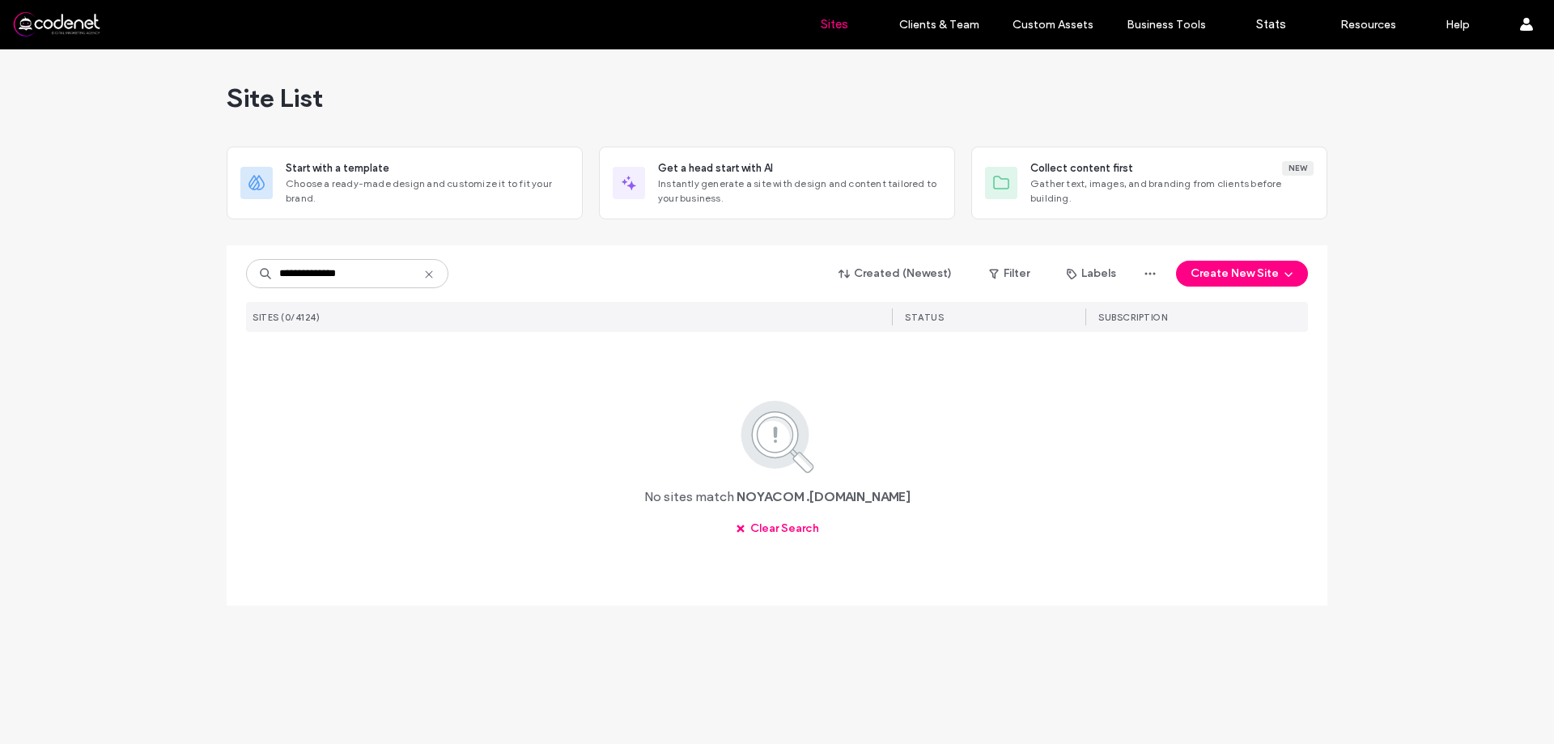
drag, startPoint x: 335, startPoint y: 278, endPoint x: 279, endPoint y: 271, distance: 56.2
click at [279, 271] on input "**********" at bounding box center [347, 273] width 202 height 29
click at [324, 277] on input "**********" at bounding box center [347, 273] width 202 height 29
click at [326, 275] on input "**********" at bounding box center [347, 273] width 202 height 29
click at [293, 273] on input "**********" at bounding box center [347, 273] width 202 height 29
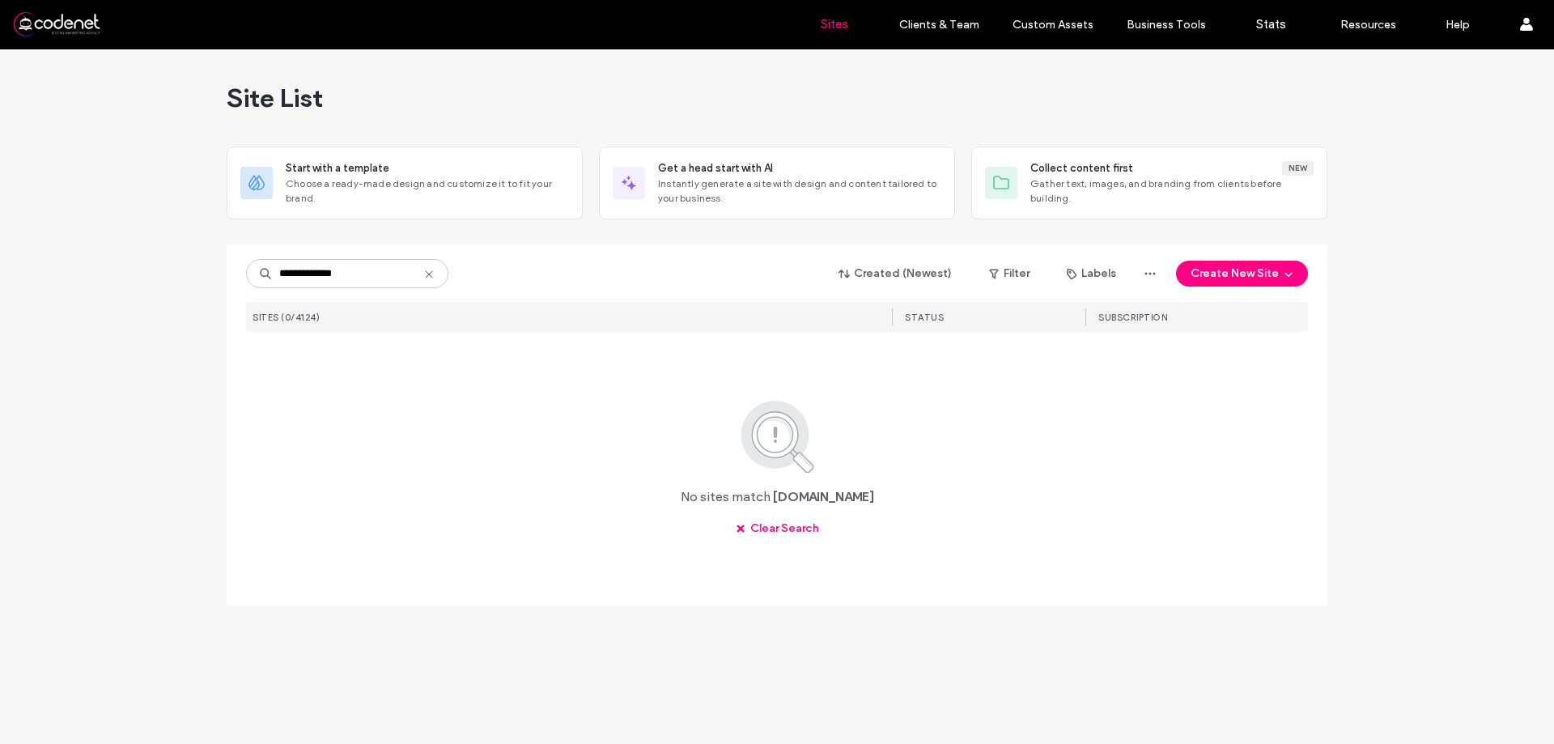
click at [291, 273] on input "**********" at bounding box center [347, 273] width 202 height 29
click at [298, 274] on input "**********" at bounding box center [347, 273] width 202 height 29
type input "**********"
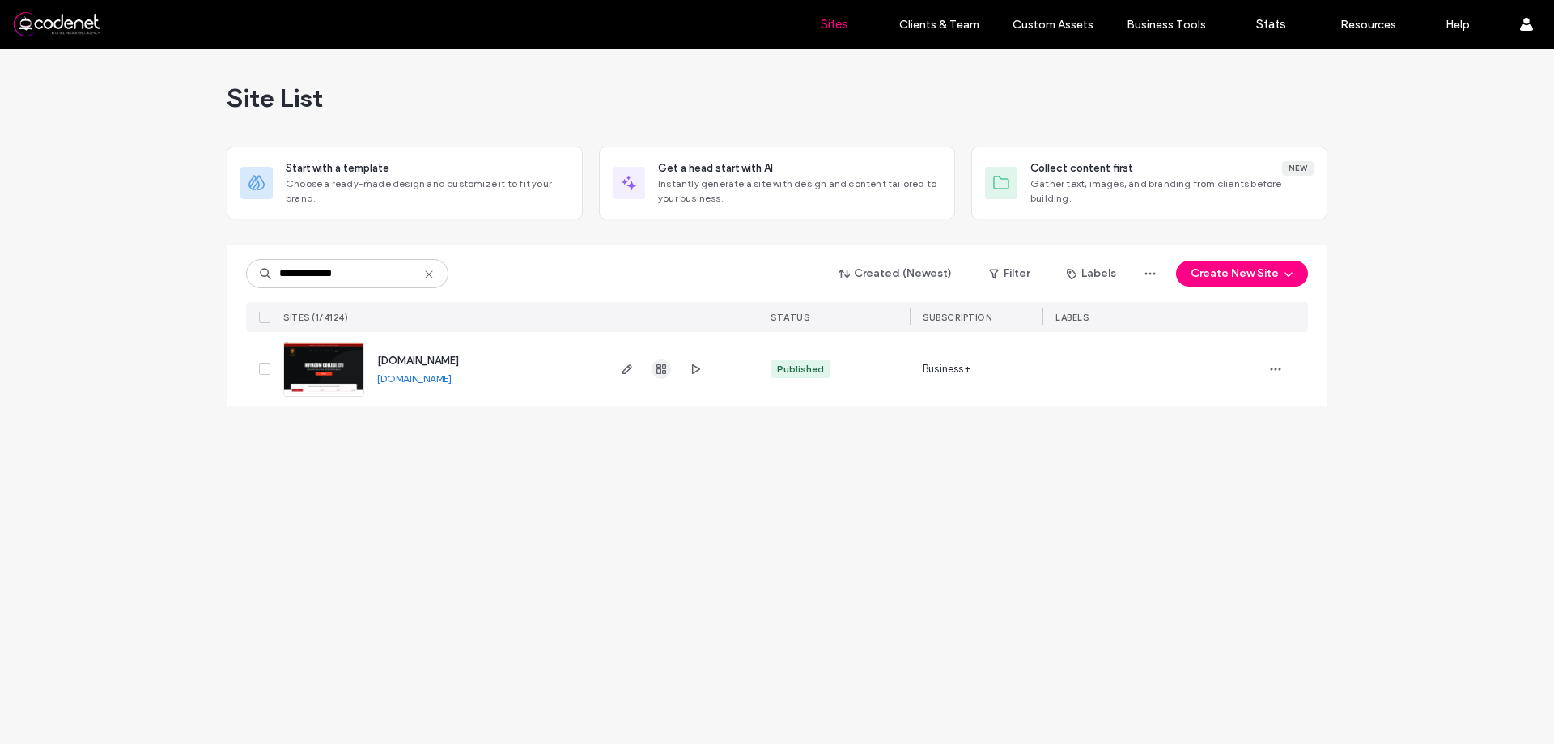
click at [655, 376] on span "button" at bounding box center [660, 368] width 19 height 19
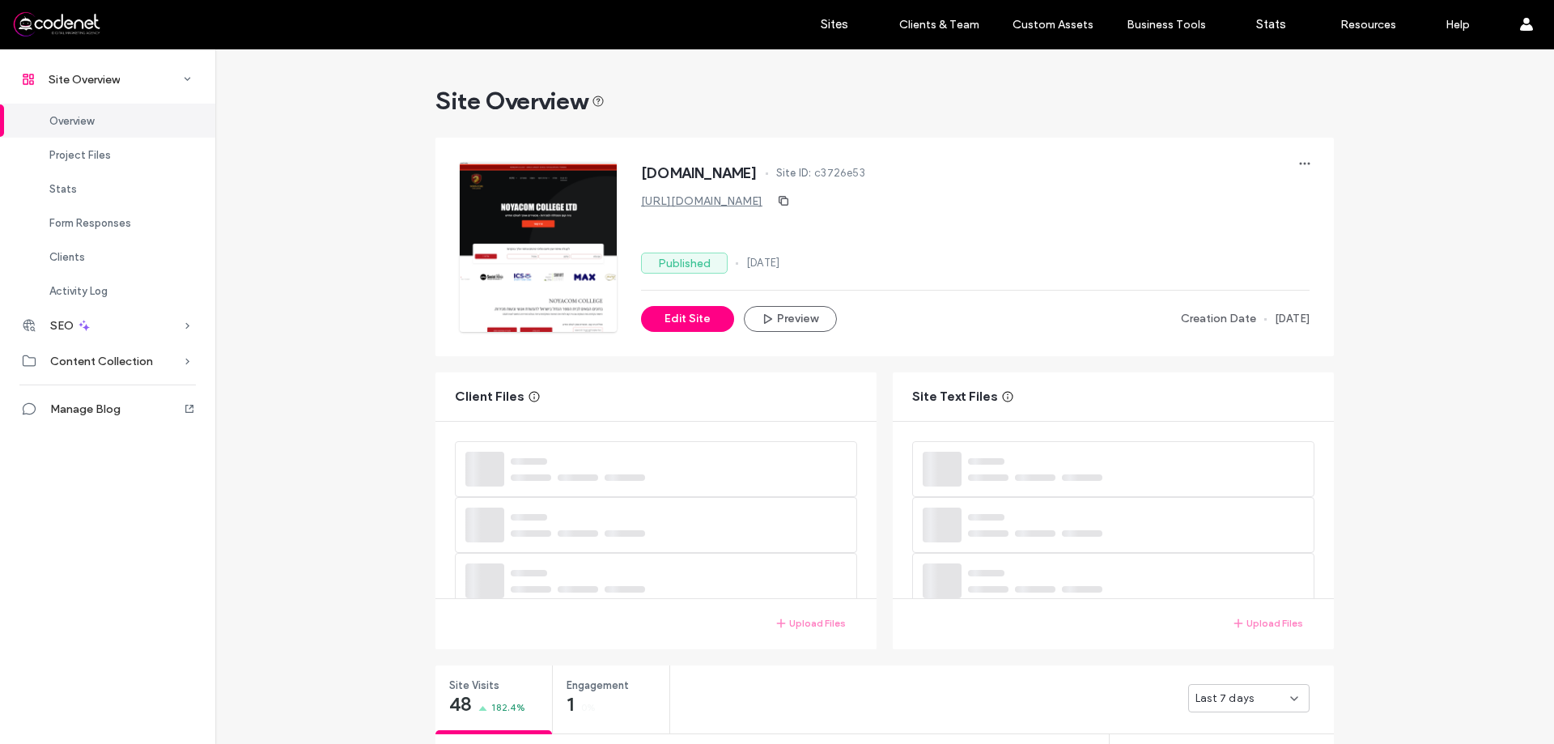
click at [1195, 690] on span "Last 7 days" at bounding box center [1224, 698] width 58 height 16
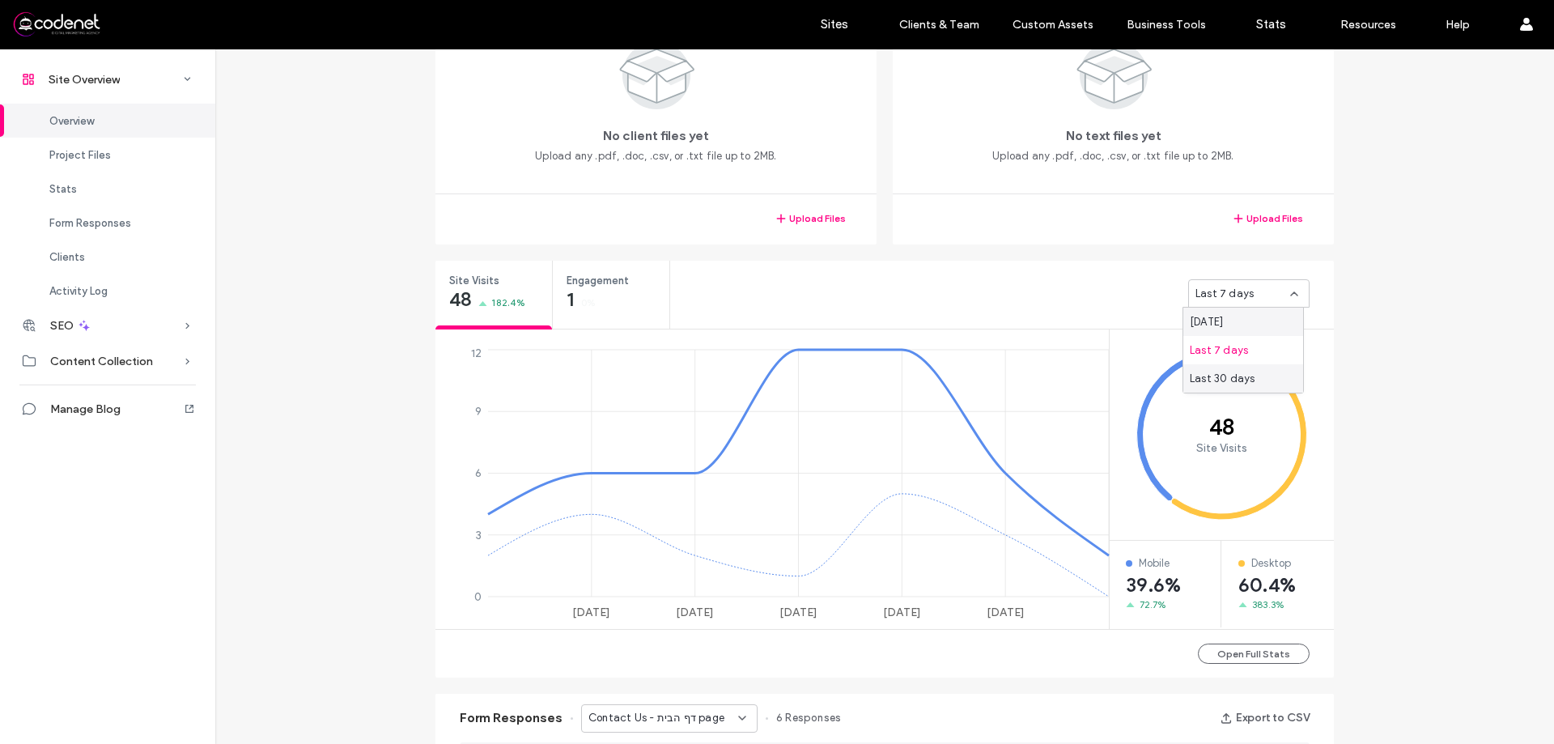
click at [1229, 387] on div "Last 30 days" at bounding box center [1243, 378] width 120 height 28
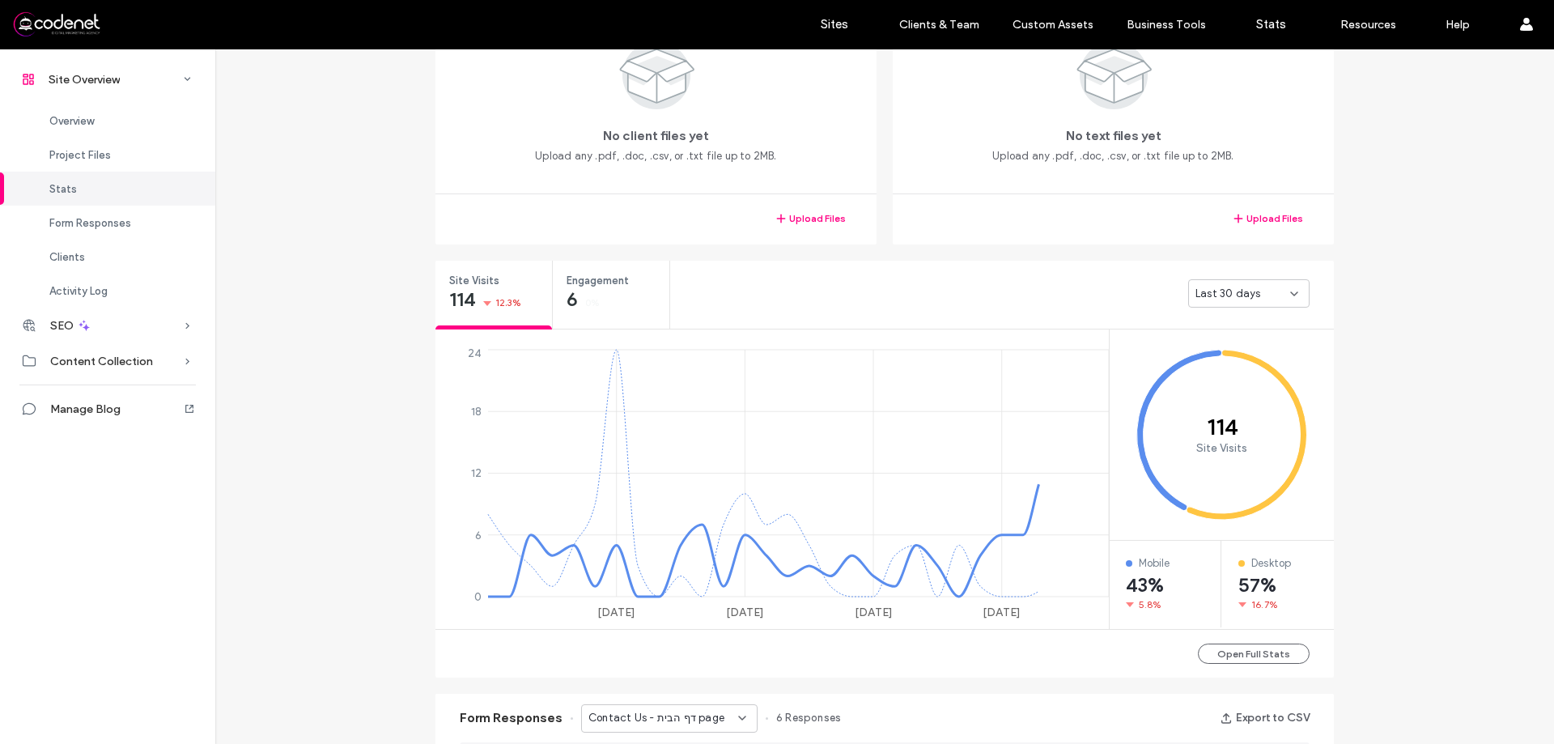
scroll to position [890, 0]
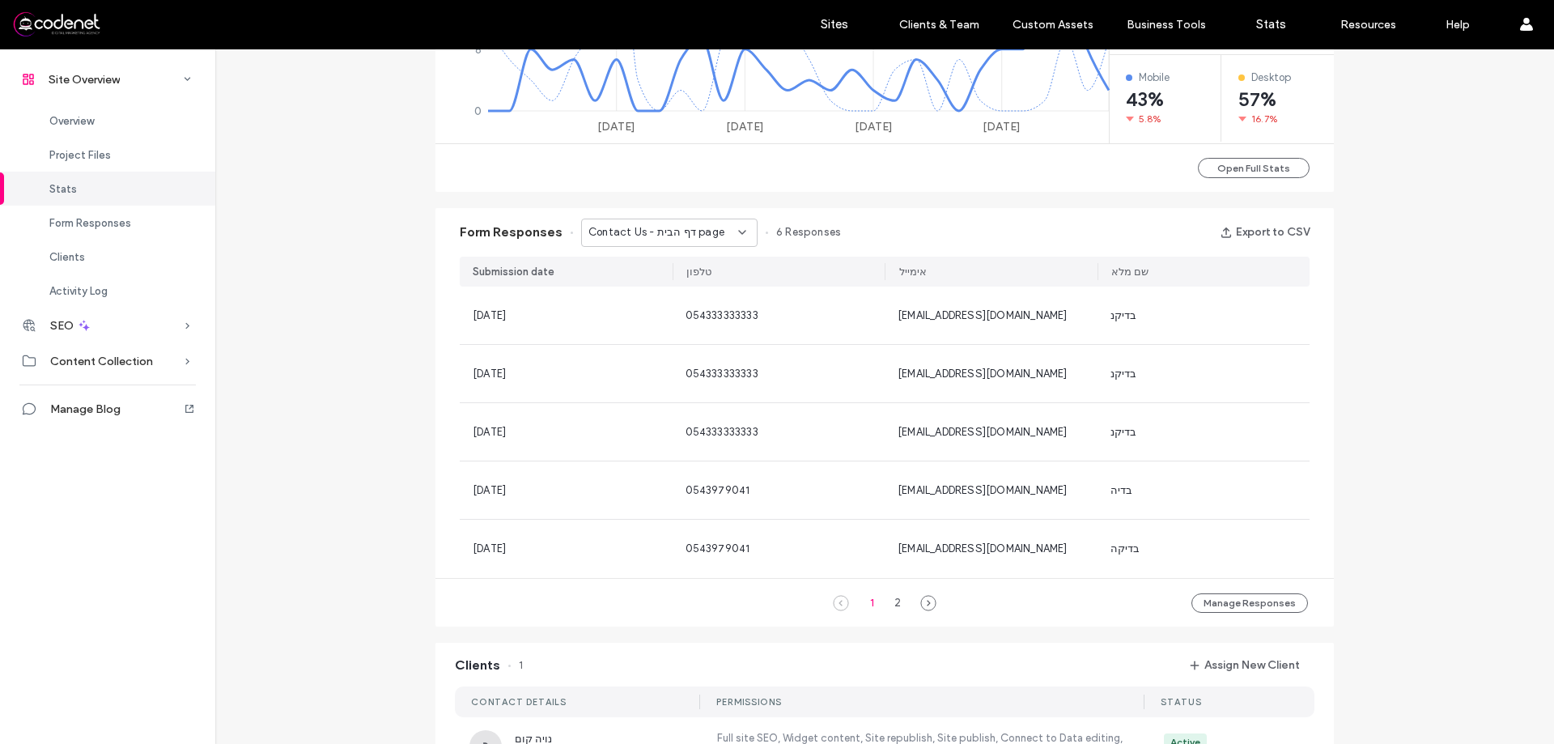
drag, startPoint x: 1302, startPoint y: 433, endPoint x: 1371, endPoint y: 421, distance: 70.6
click at [1371, 421] on div "Site Overview [DOMAIN_NAME] Site ID: c3726e53 [URL][DOMAIN_NAME] Published [DAT…" at bounding box center [884, 229] width 1338 height 2140
click at [920, 607] on icon at bounding box center [928, 603] width 16 height 16
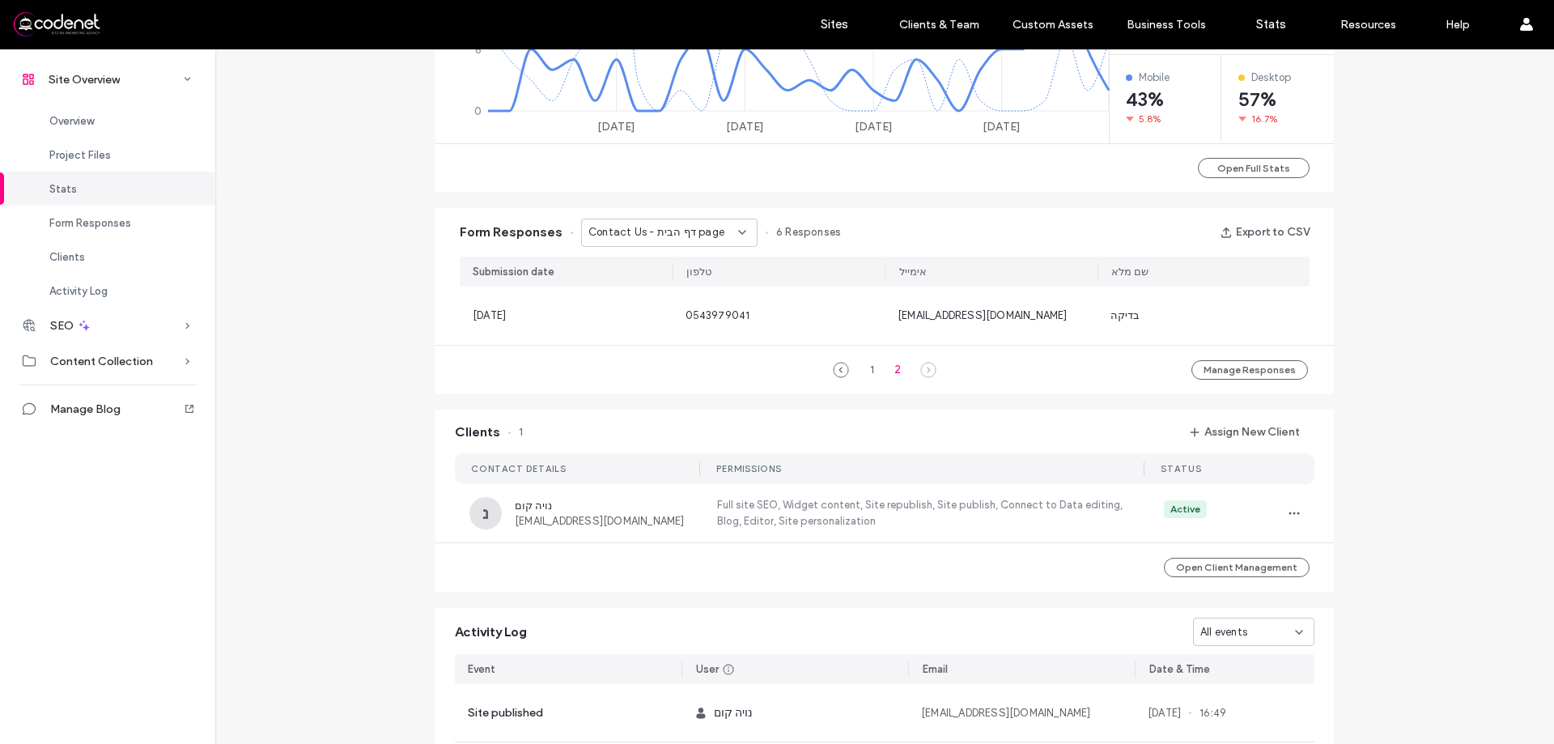
scroll to position [608, 0]
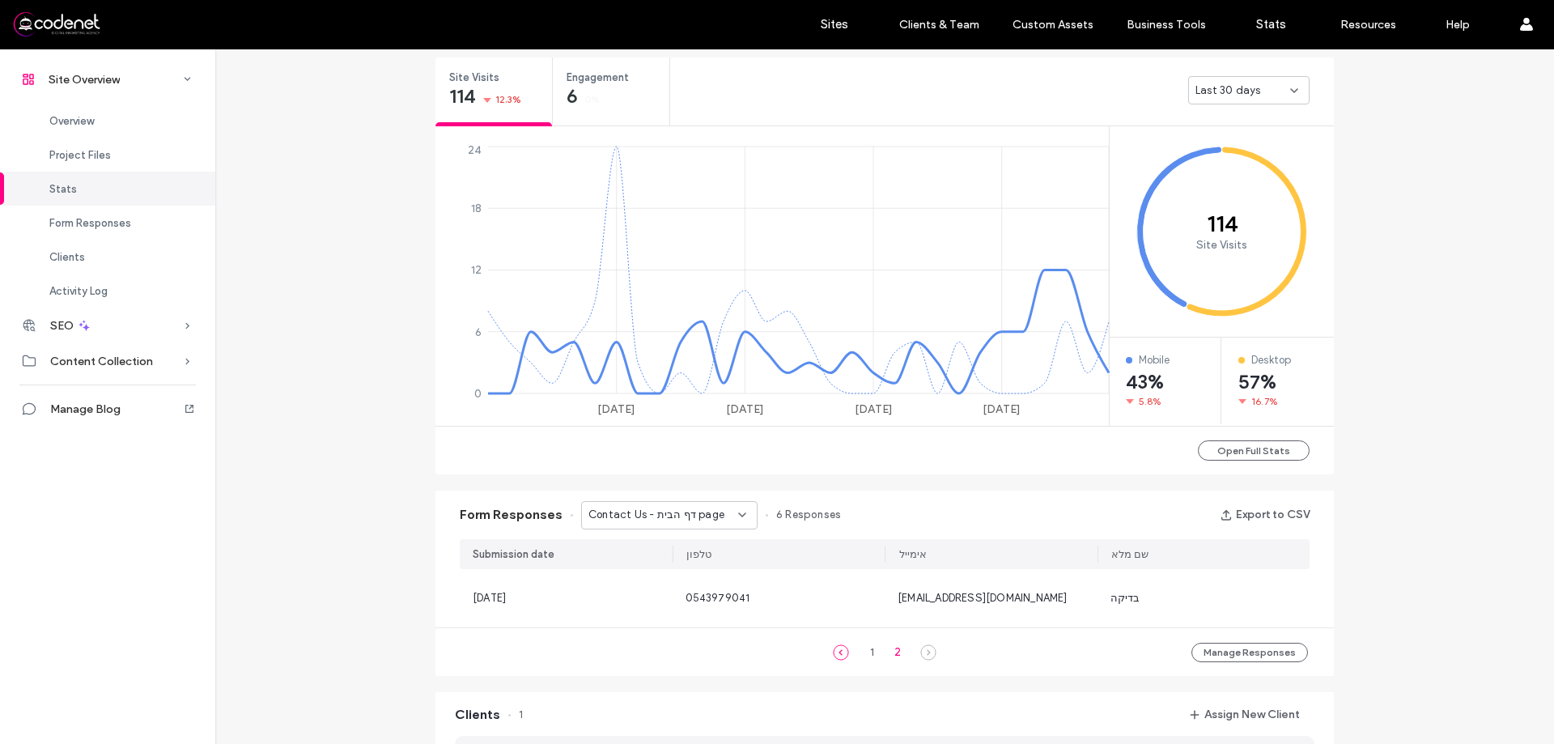
click at [838, 653] on icon at bounding box center [841, 652] width 16 height 16
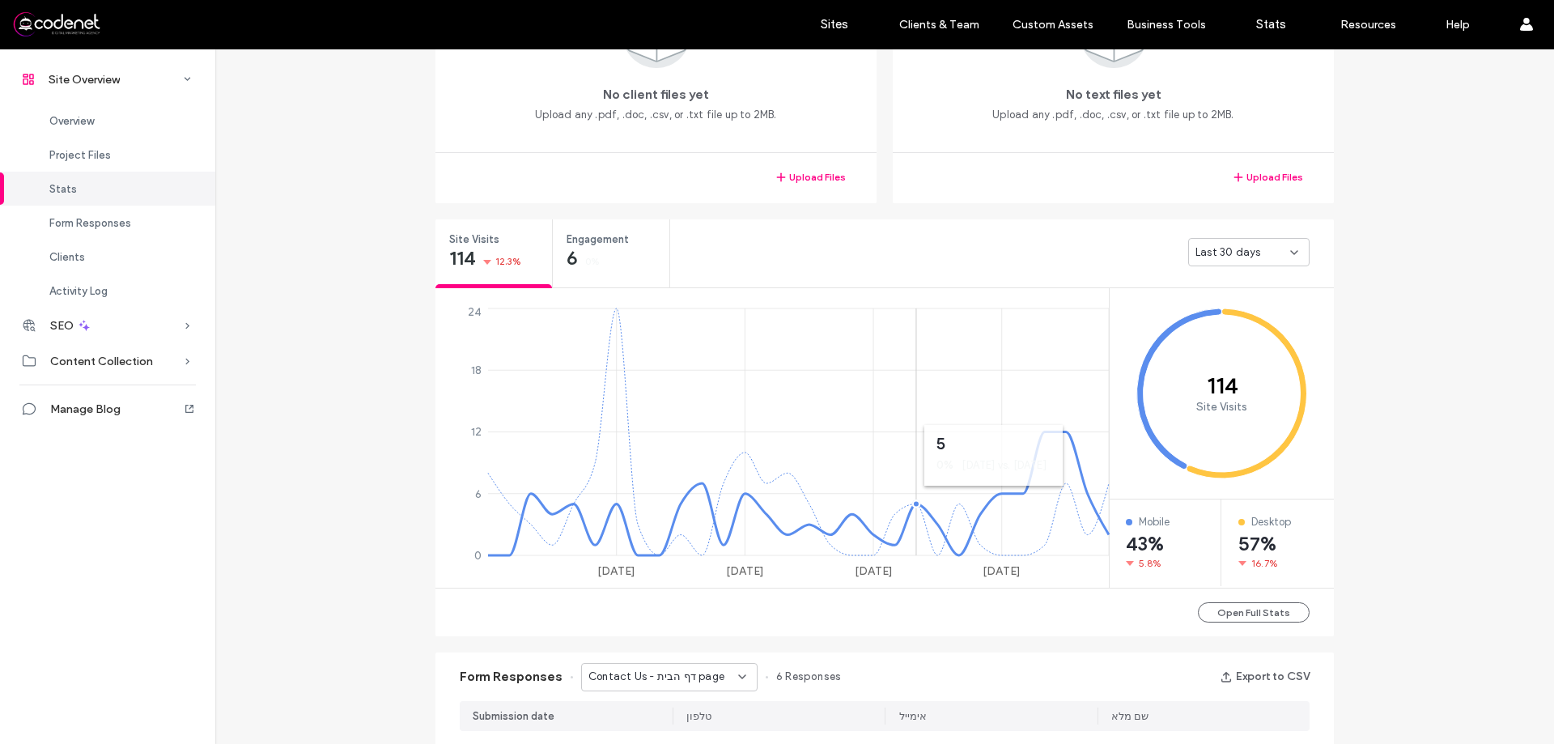
scroll to position [122, 0]
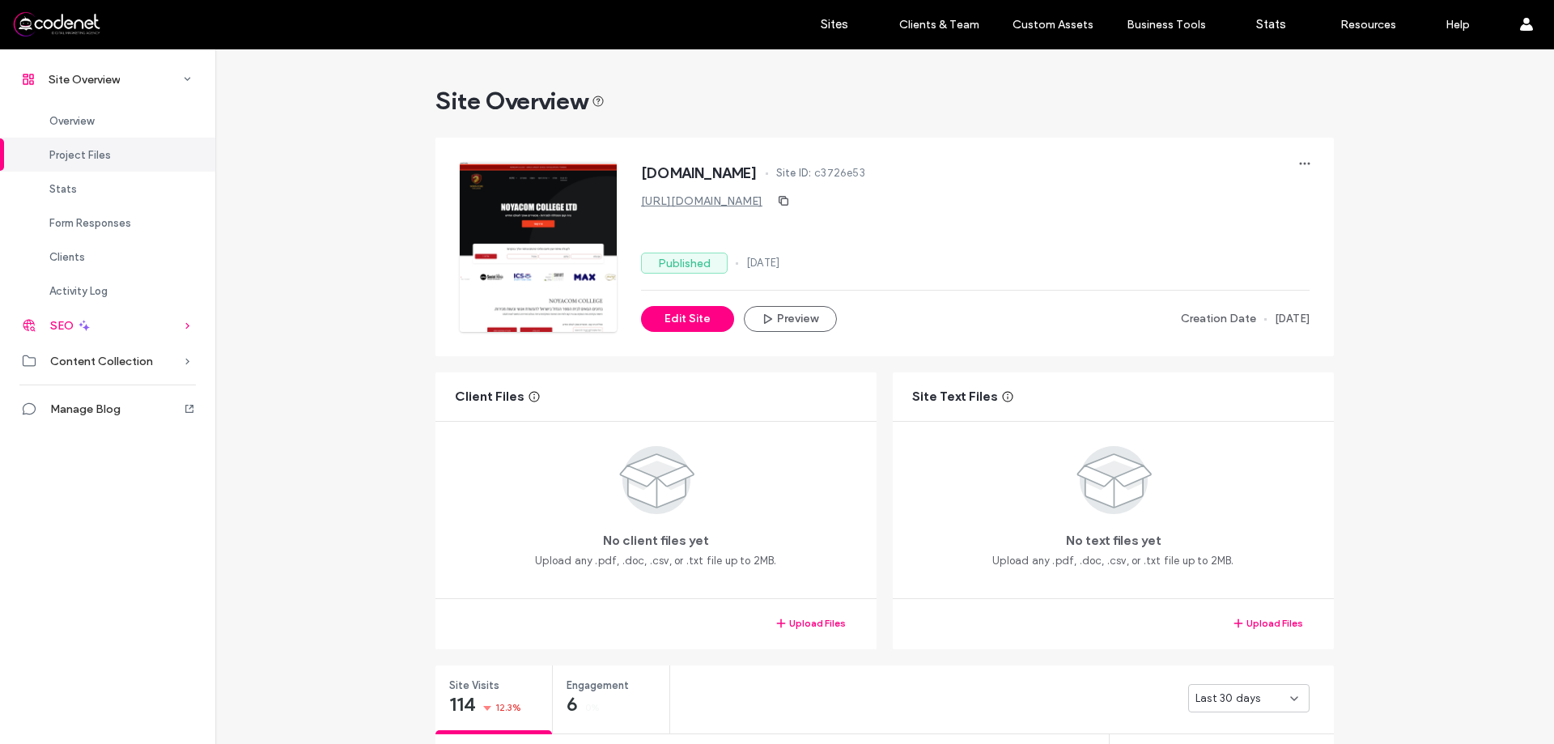
click at [87, 329] on icon at bounding box center [84, 325] width 15 height 15
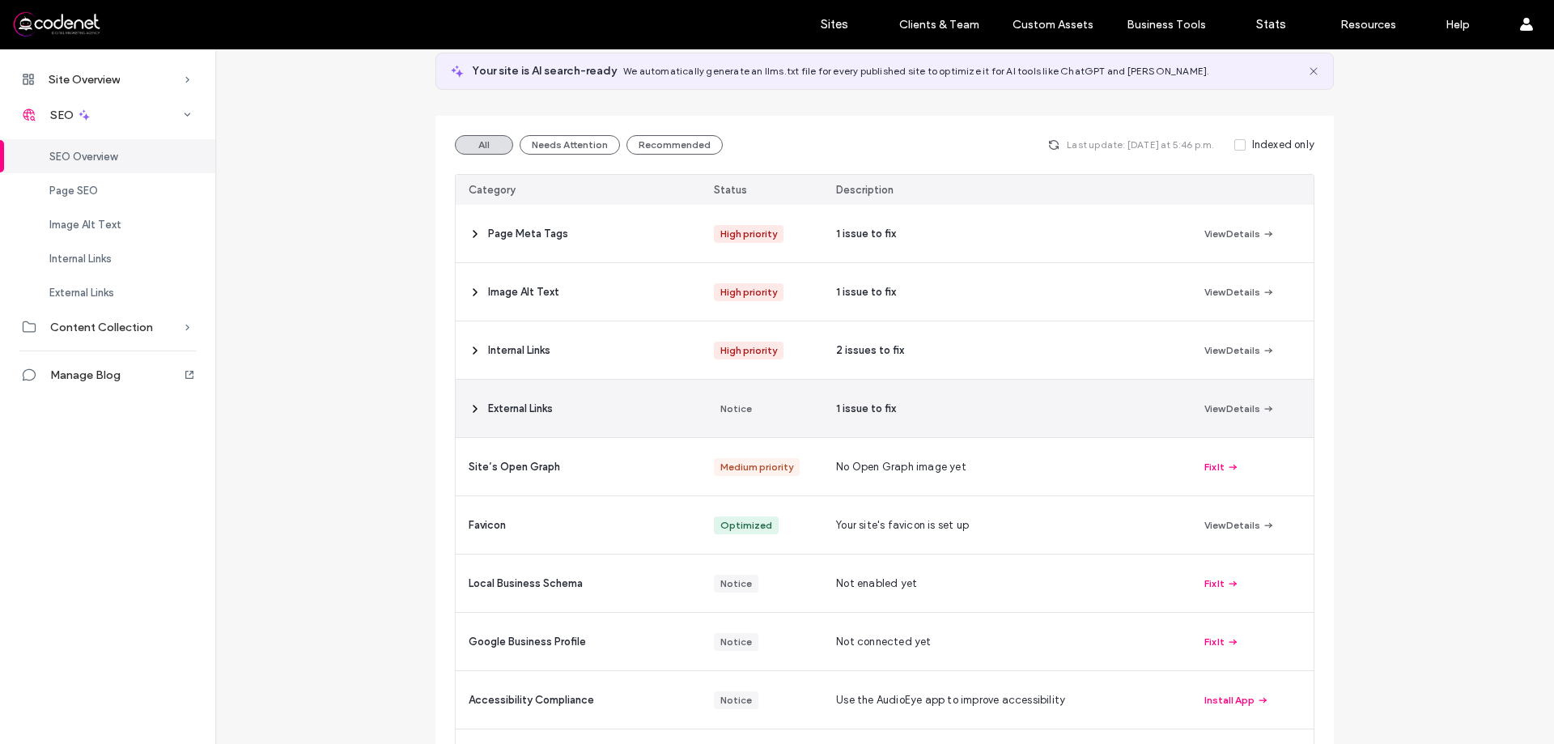
scroll to position [81, 0]
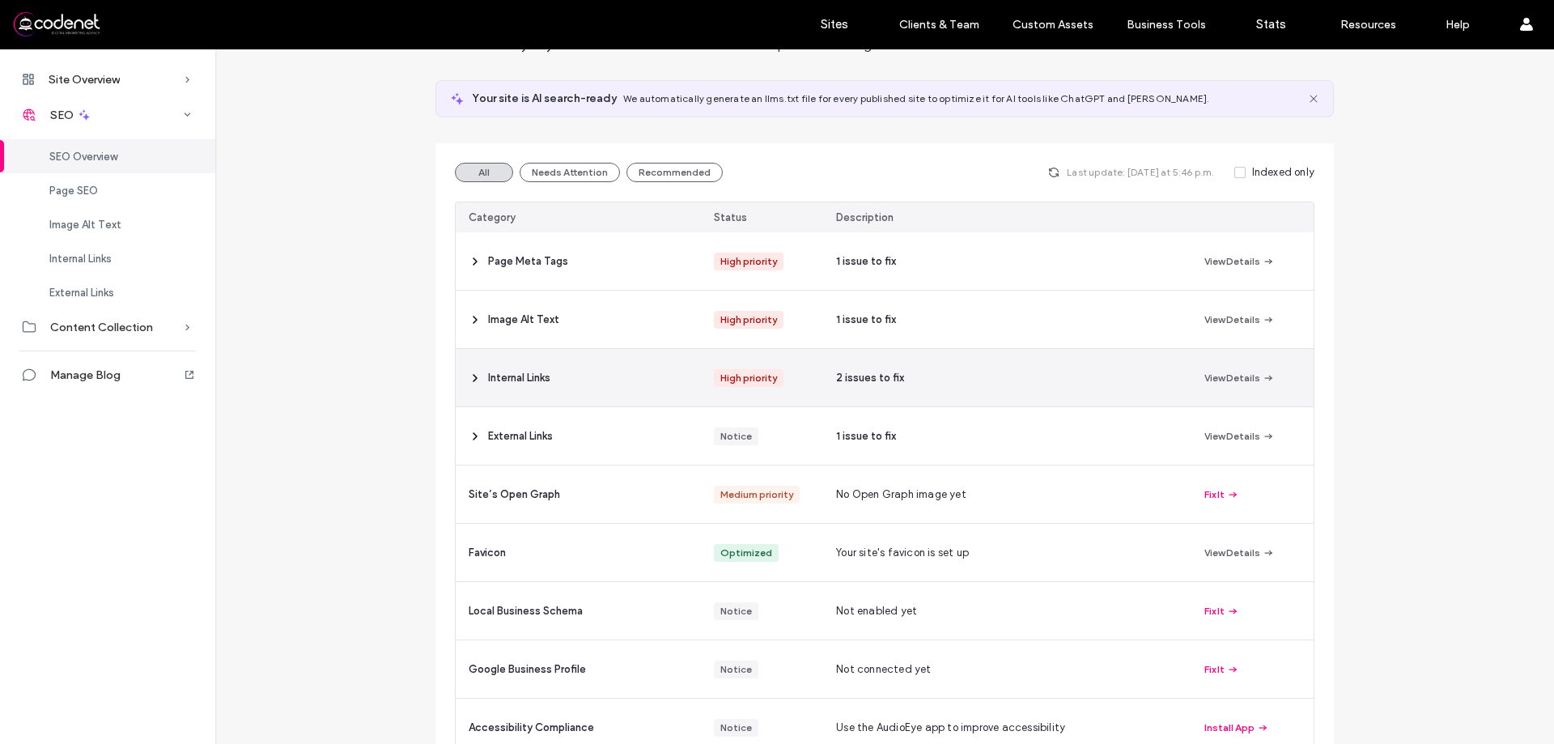
click at [1205, 402] on div "View Details" at bounding box center [1252, 377] width 122 height 57
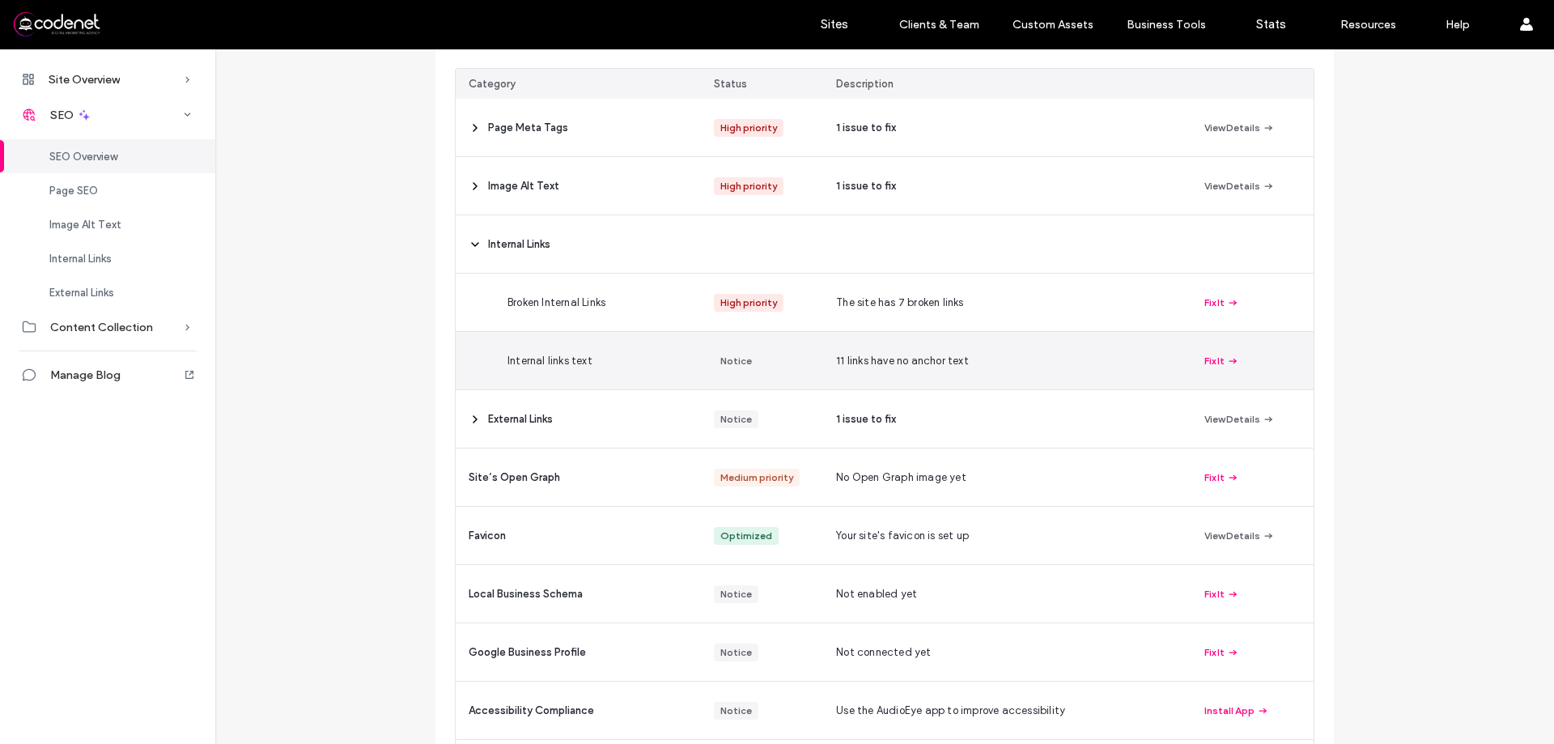
scroll to position [332, 0]
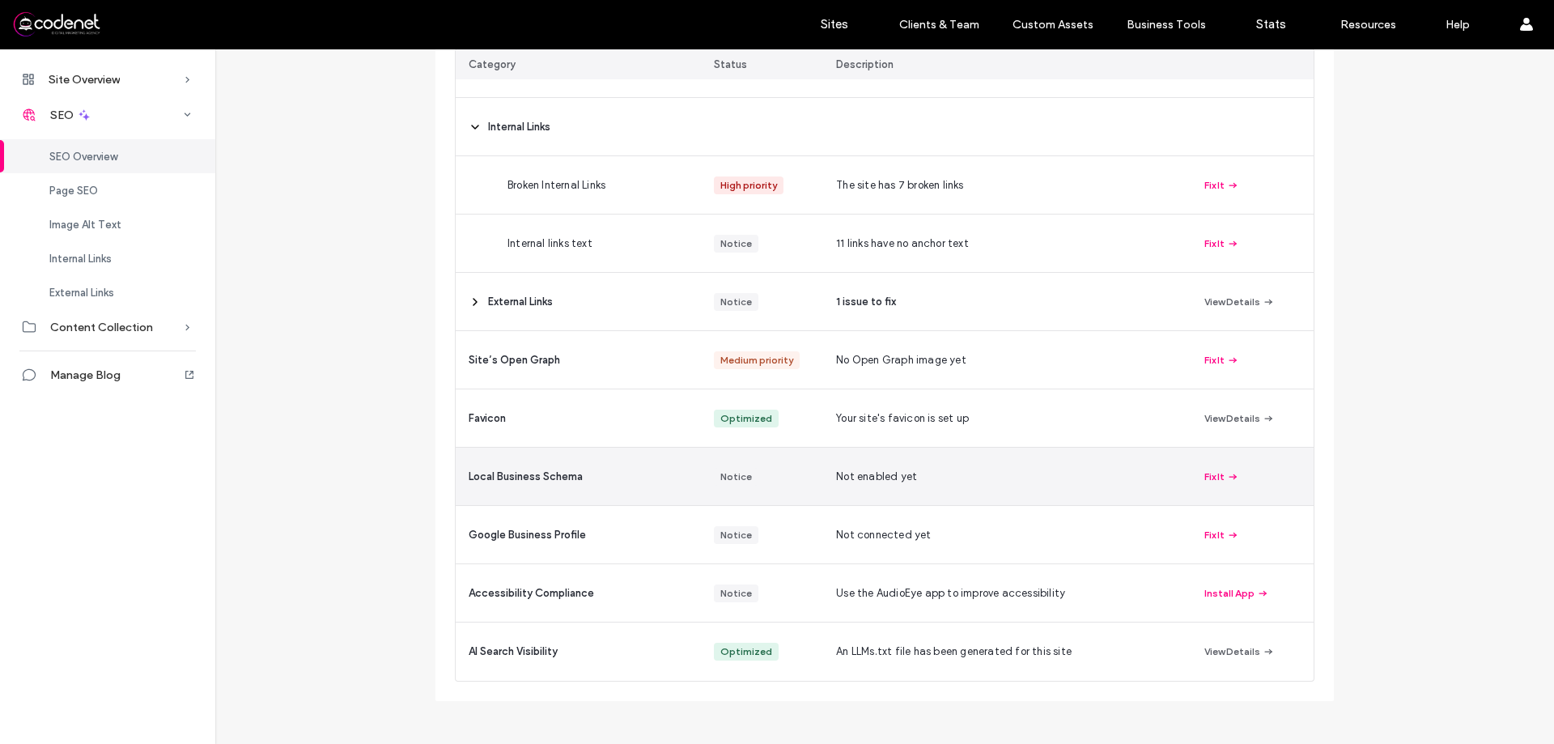
click at [1155, 457] on div "Not enabled yet" at bounding box center [1006, 475] width 367 height 57
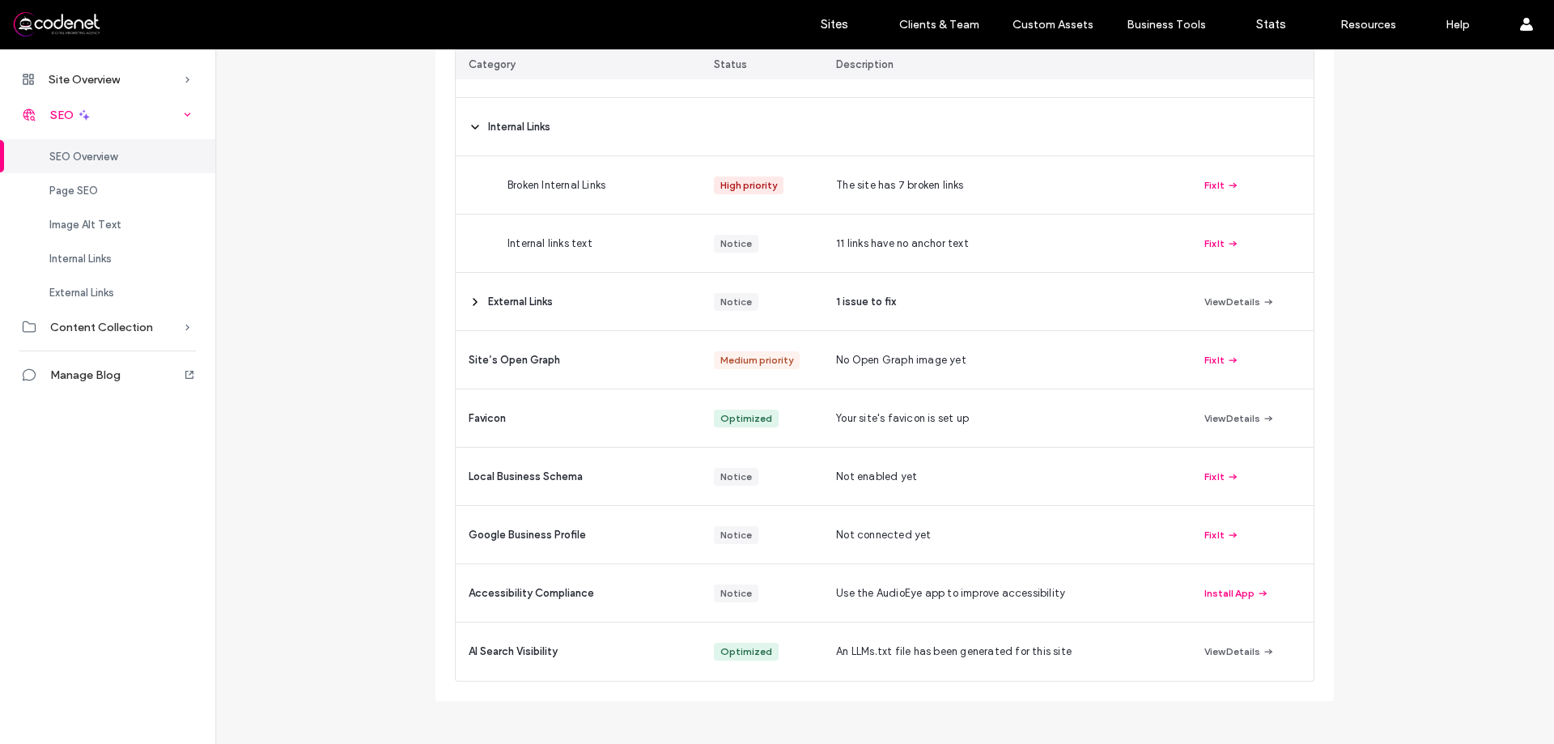
click at [118, 108] on div "SEO" at bounding box center [107, 115] width 215 height 36
click at [126, 125] on div "SEO" at bounding box center [107, 115] width 215 height 36
click at [141, 183] on div "Page SEO" at bounding box center [107, 190] width 215 height 34
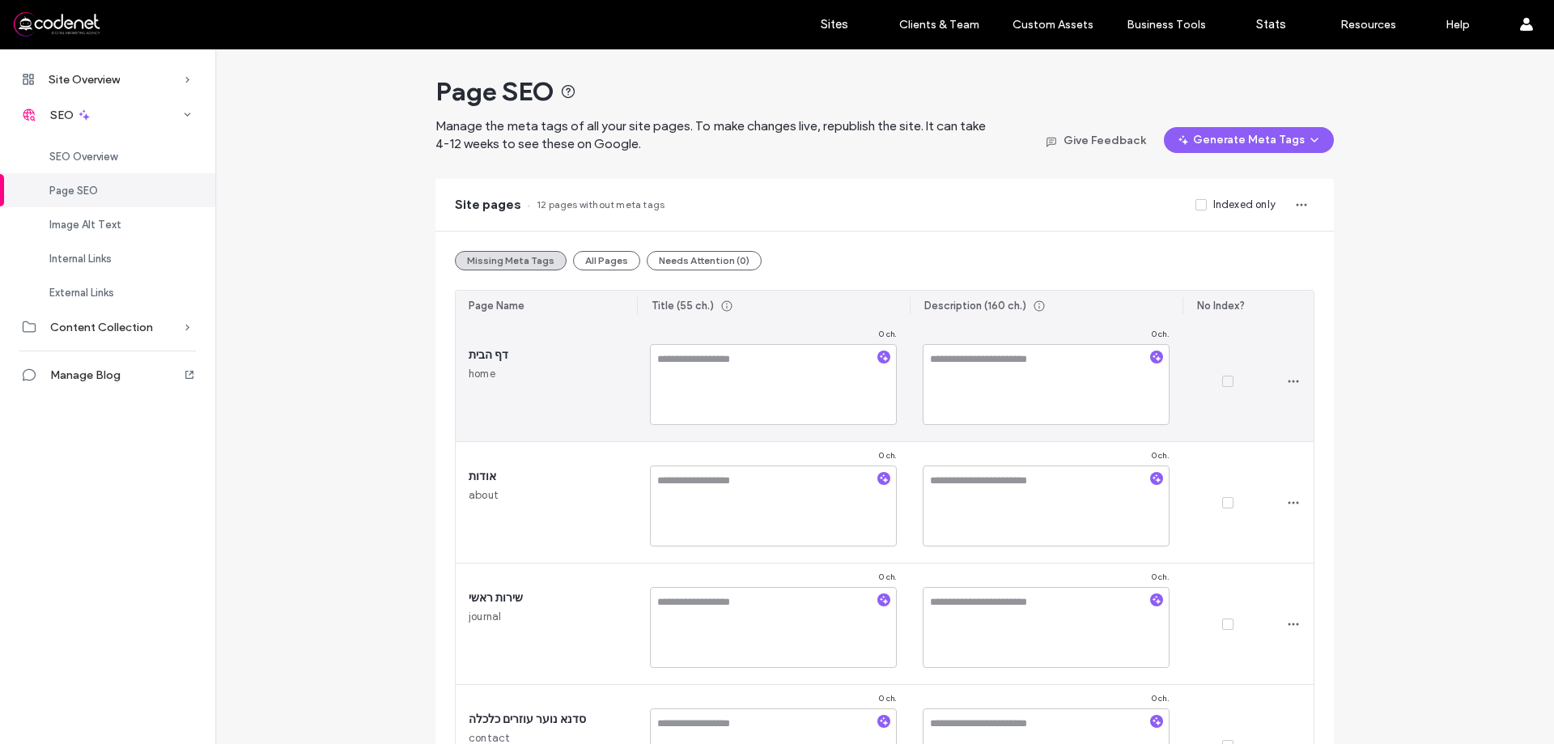
scroll to position [81, 0]
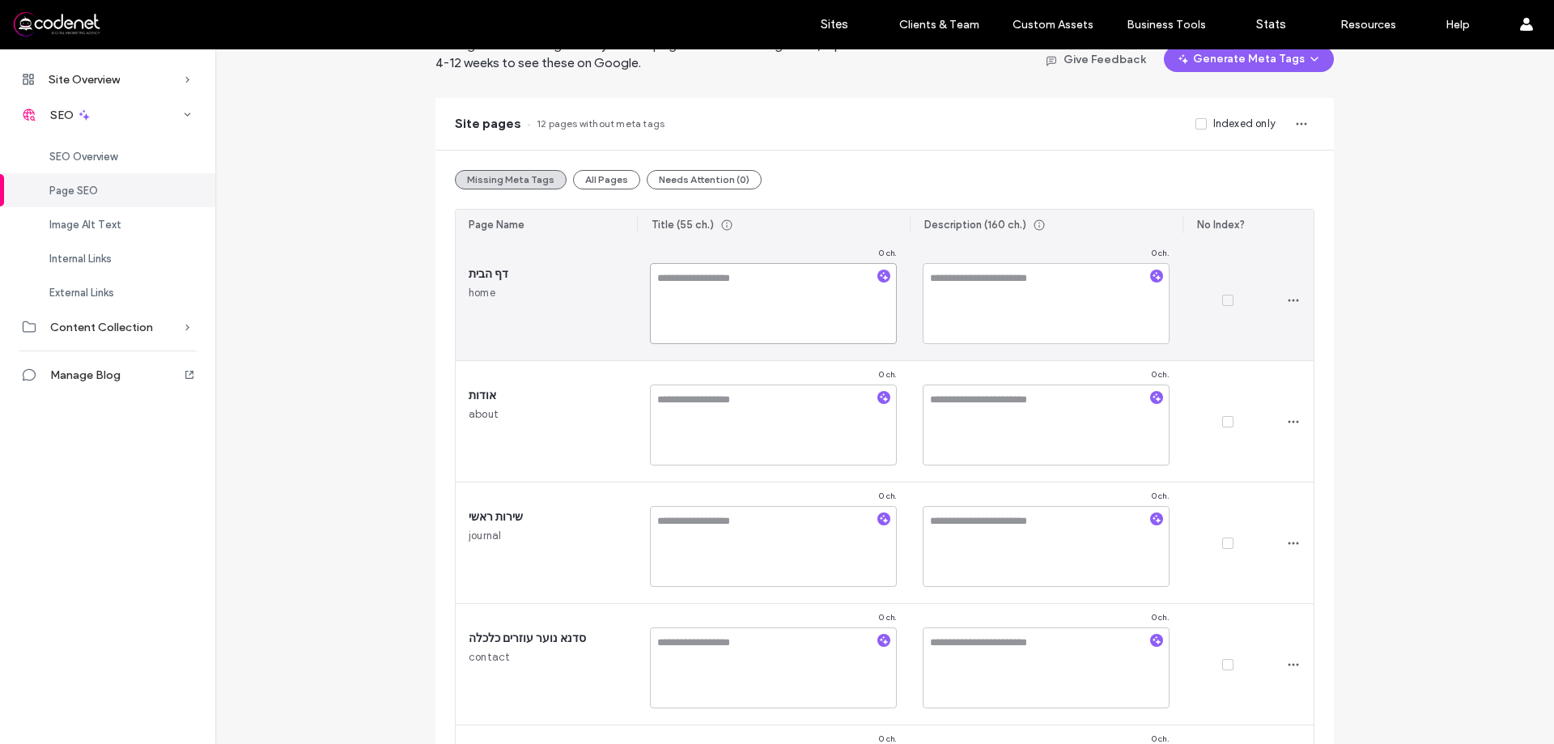
click at [722, 318] on textarea at bounding box center [773, 303] width 247 height 81
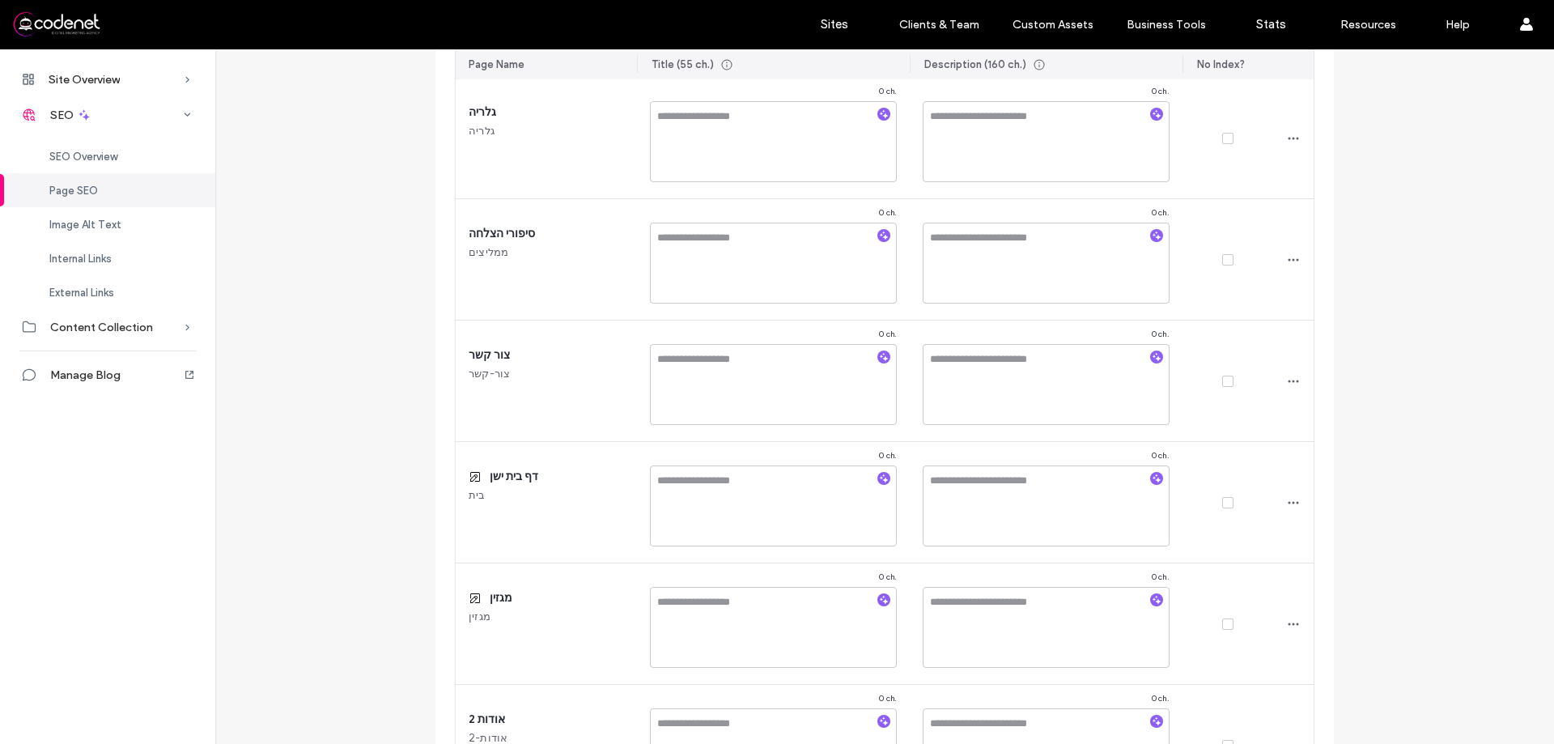
scroll to position [1096, 0]
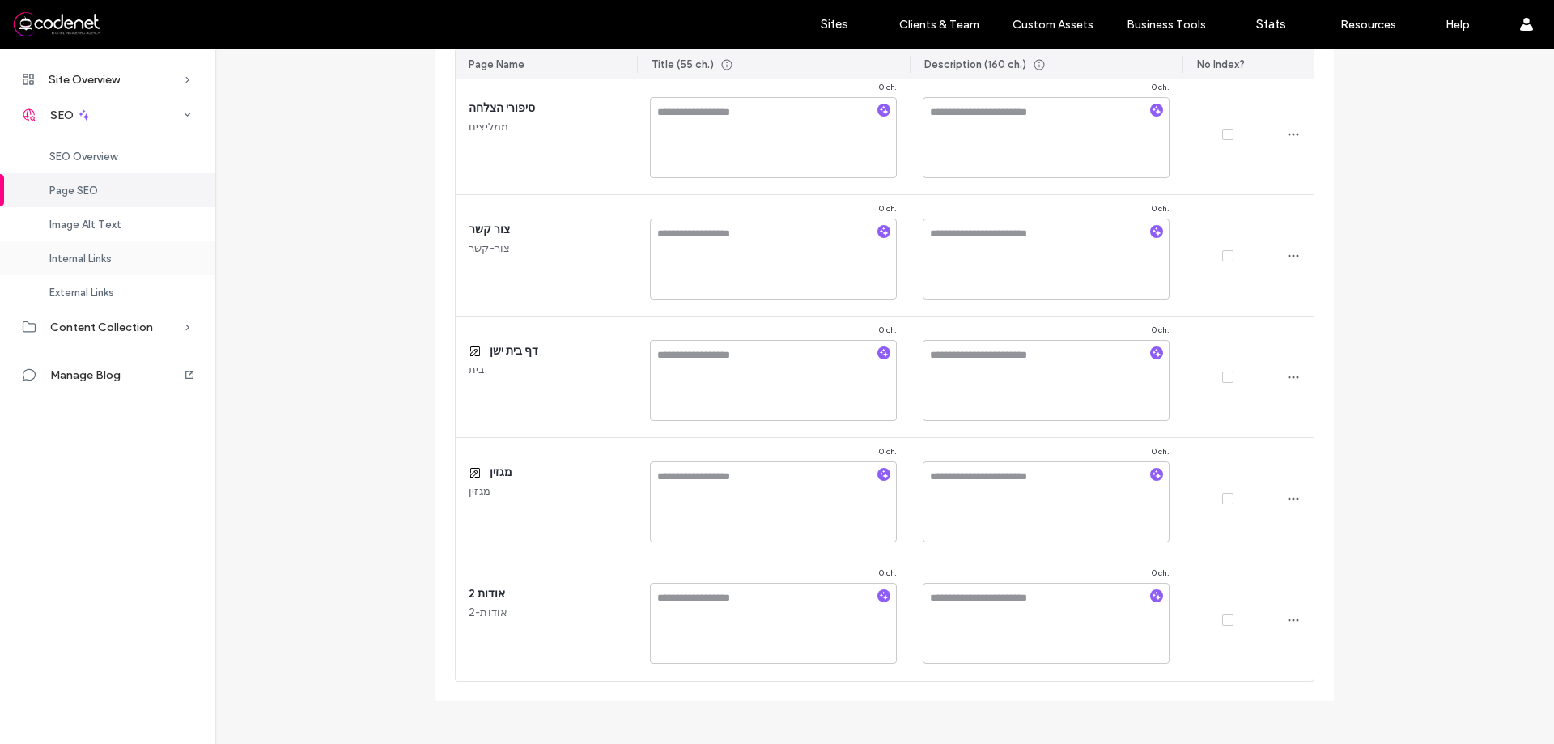
click at [143, 249] on div "Internal Links" at bounding box center [107, 258] width 215 height 34
